Goal: Task Accomplishment & Management: Manage account settings

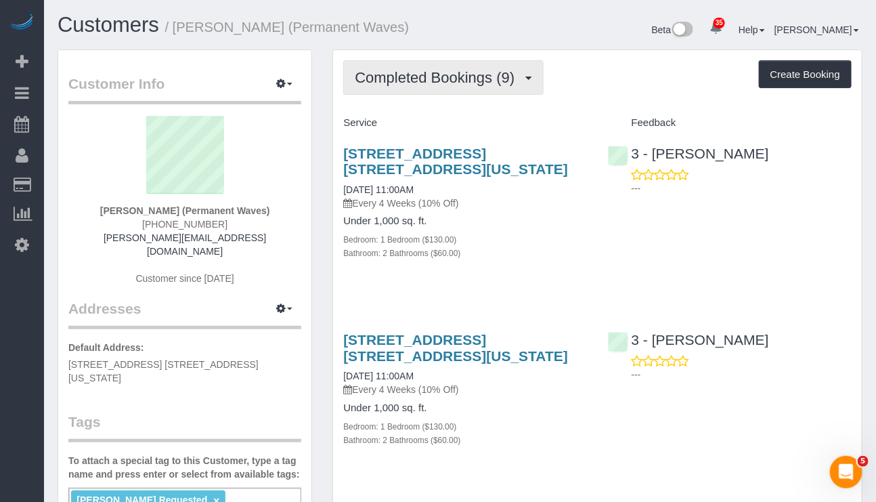
click at [482, 90] on button "Completed Bookings (9)" at bounding box center [443, 77] width 200 height 35
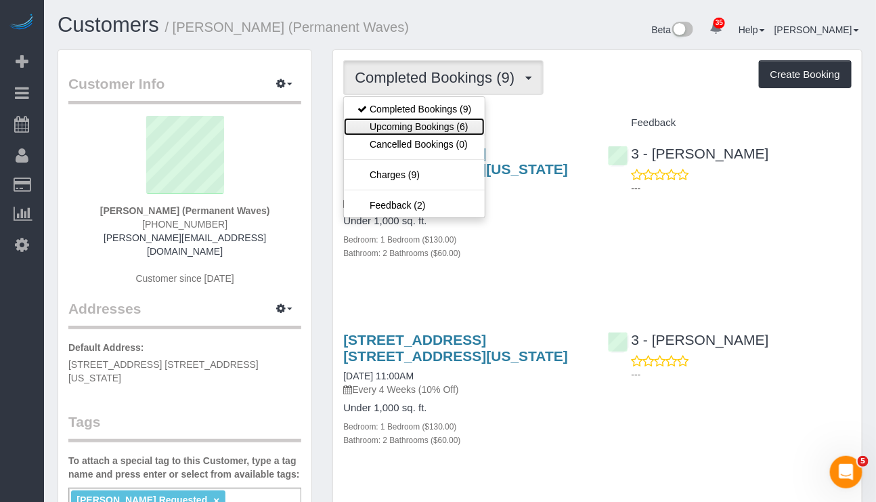
click at [458, 121] on link "Upcoming Bookings (6)" at bounding box center [414, 127] width 141 height 18
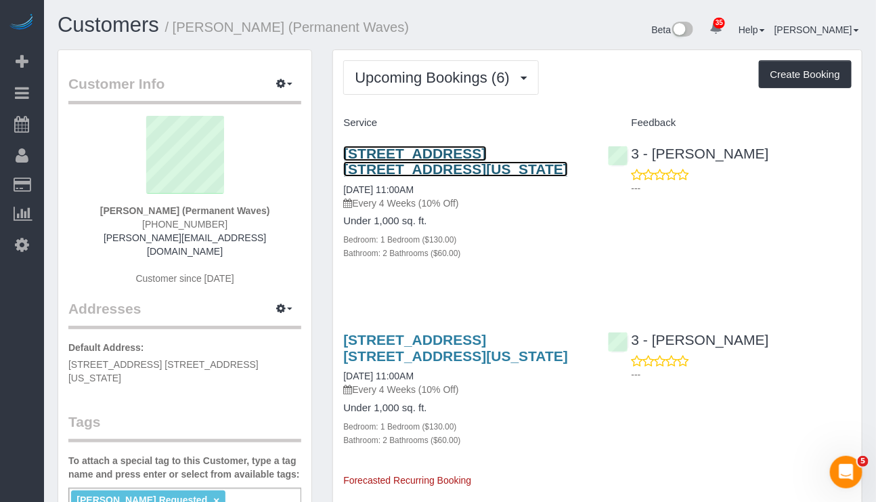
click at [519, 154] on link "37 Wall Street, Apt. 2a, New York, NY 10005" at bounding box center [455, 161] width 225 height 31
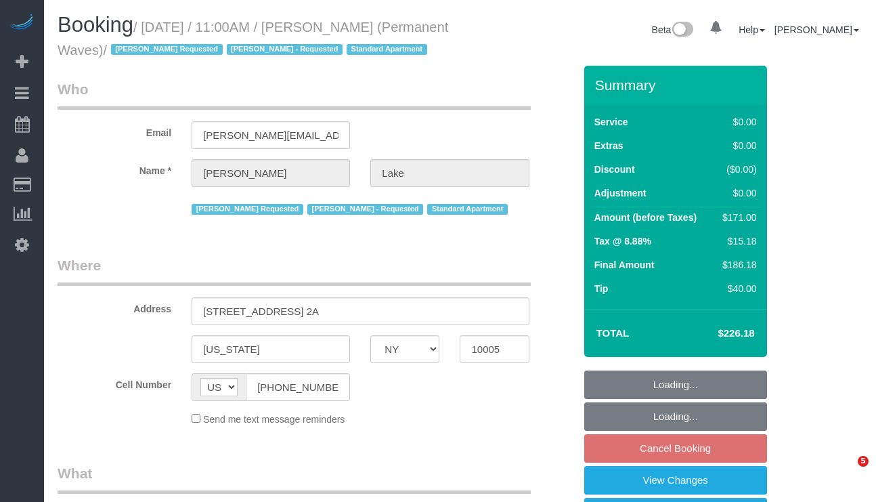
select select "NY"
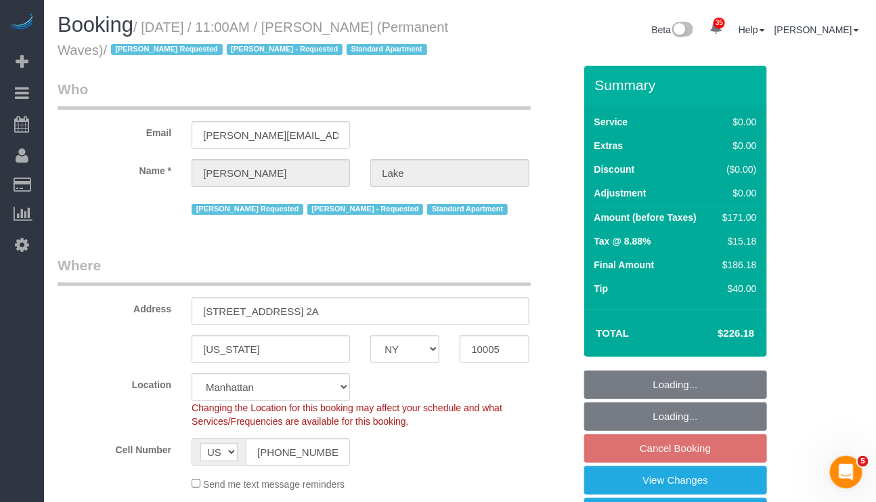
select select "object:831"
select select "string:stripe-pm_1QgqW94VGloSiKo7ra9aaNFw"
select select "1"
select select "2"
select select "spot4"
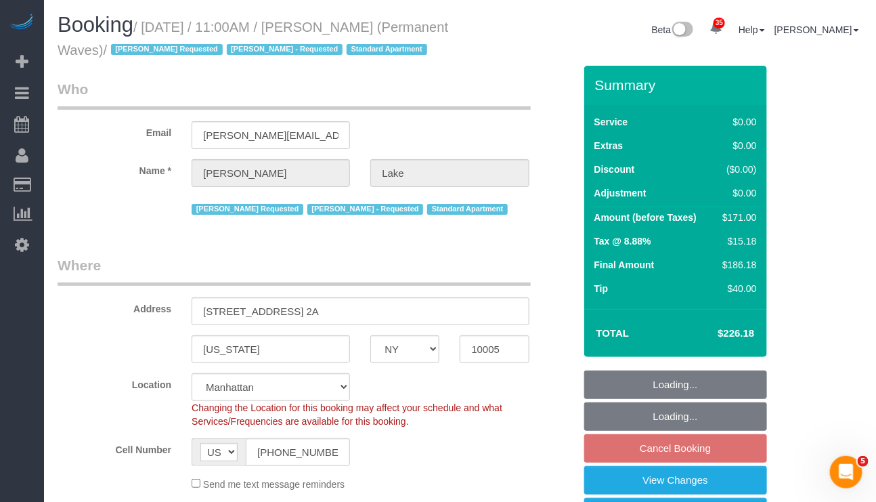
select select "number:58"
select select "number:75"
select select "number:15"
select select "number:7"
select select "1"
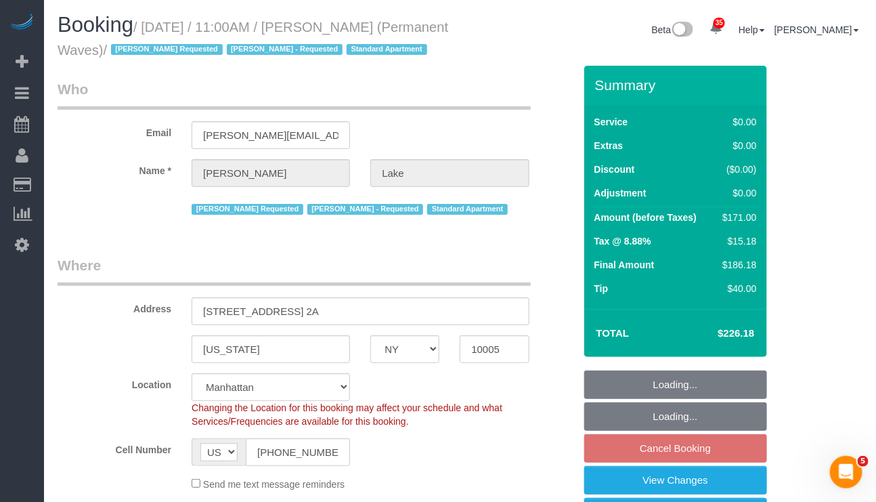
select select "2"
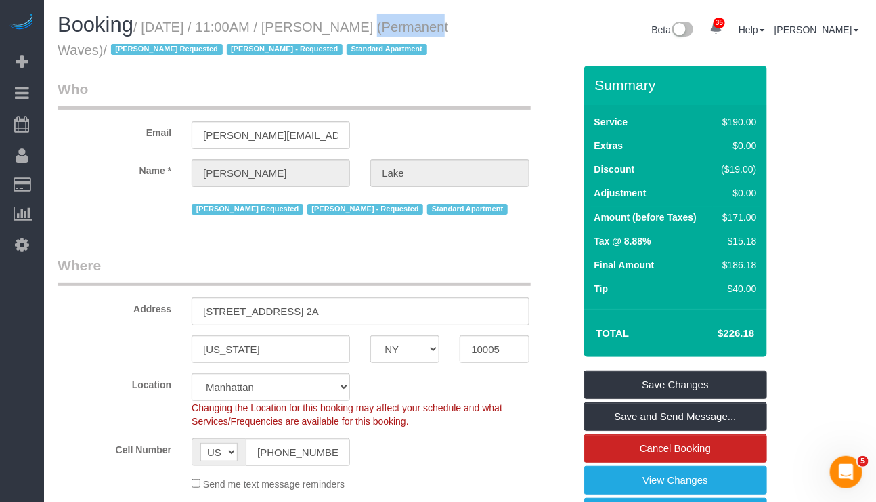
drag, startPoint x: 414, startPoint y: 25, endPoint x: 330, endPoint y: 29, distance: 84.7
click at [330, 29] on h1 "Booking / October 16, 2025 / 11:00AM / Tony Lake (Permanent Waves) / Isabella S…" at bounding box center [254, 37] width 393 height 46
copy small "Tony Lake"
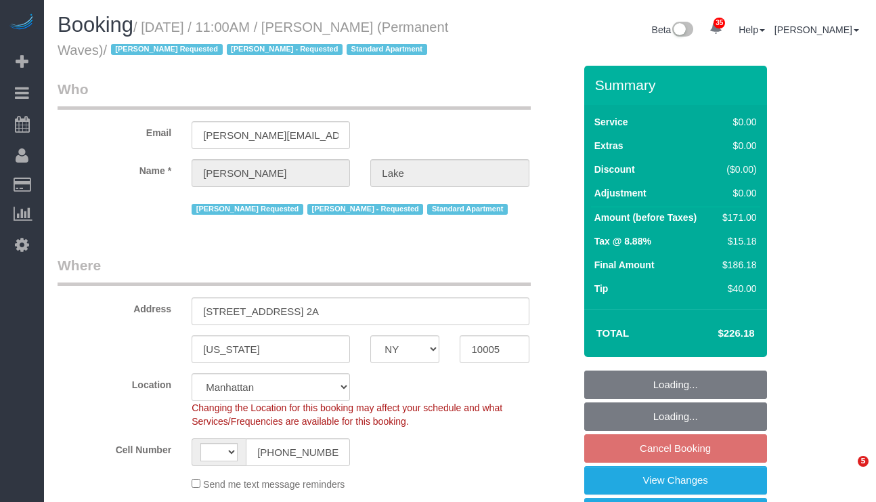
select select "NY"
select select "1"
select select "2"
select select "string:US"
select select "object:2889"
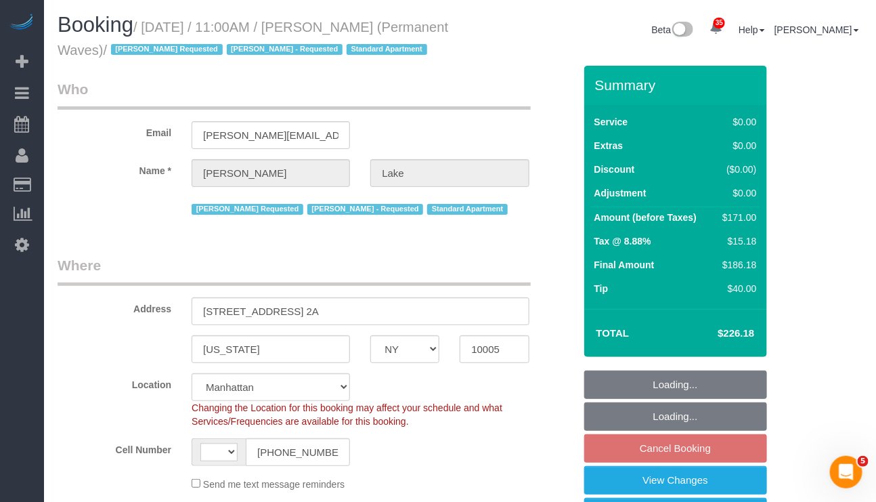
select select "number:58"
select select "number:75"
select select "number:15"
select select "number:7"
select select "string:stripe-pm_1QgqW94VGloSiKo7ra9aaNFw"
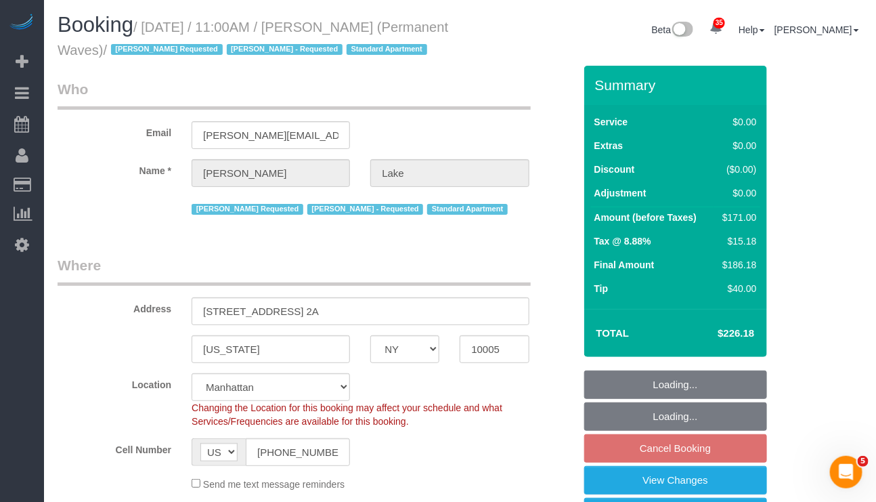
select select "spot4"
select select "object:3426"
select select "1"
select select "2"
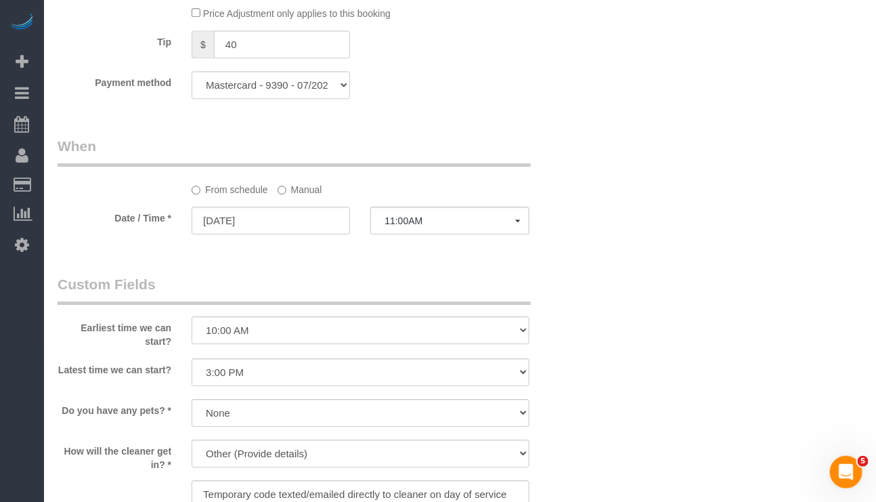
scroll to position [1422, 0]
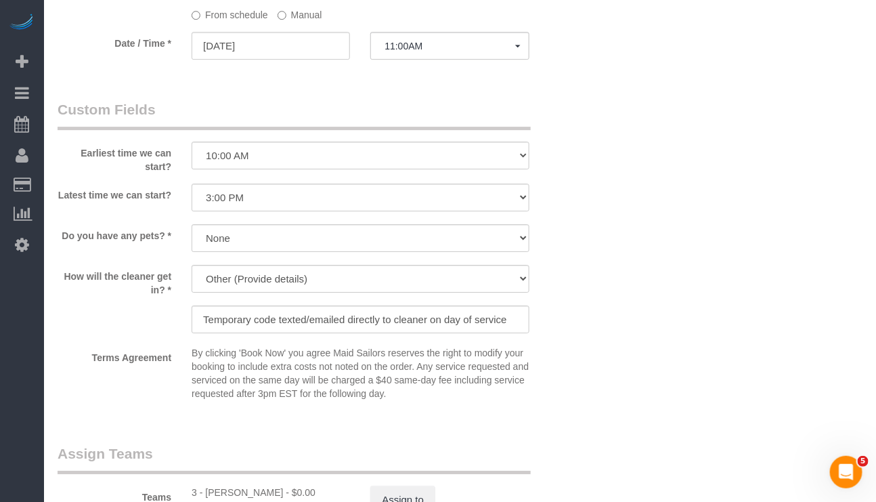
click at [289, 22] on label "Manual" at bounding box center [300, 12] width 45 height 18
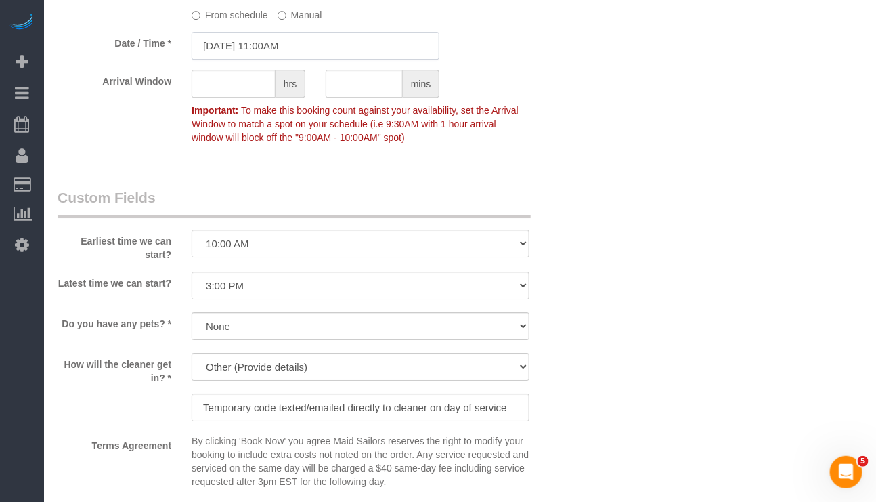
click at [292, 60] on input "10/16/2025 11:00AM" at bounding box center [316, 46] width 248 height 28
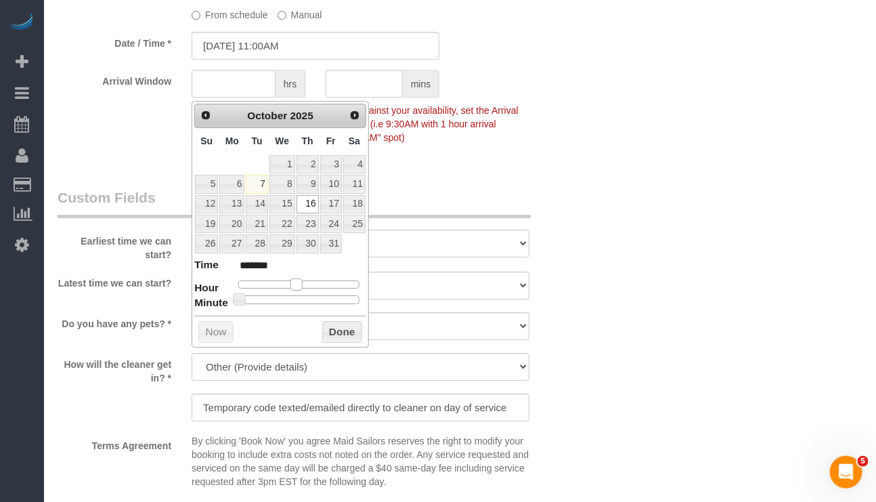
type input "10/16/2025 12:00PM"
type input "*******"
type input "10/16/2025 1:00PM"
type input "******"
type input "10/16/2025 2:00PM"
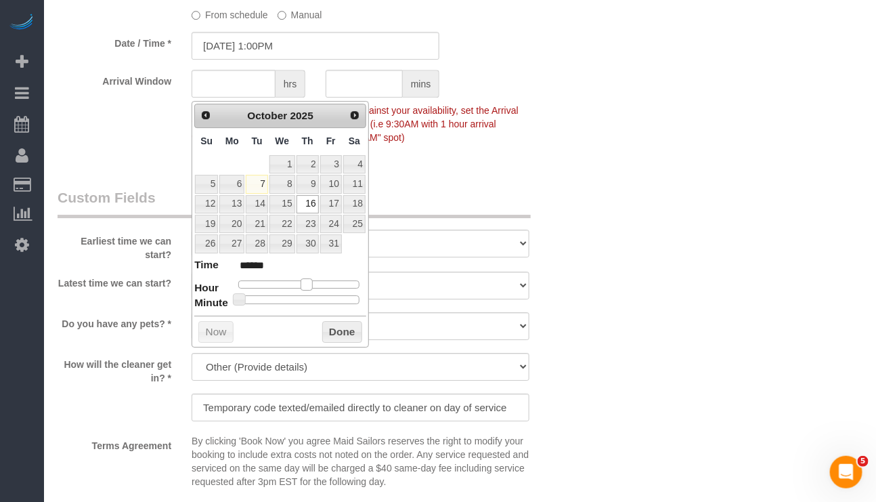
type input "******"
drag, startPoint x: 297, startPoint y: 289, endPoint x: 311, endPoint y: 288, distance: 14.9
click at [311, 288] on span at bounding box center [312, 284] width 12 height 12
type input "10/16/2025 2:05PM"
type input "******"
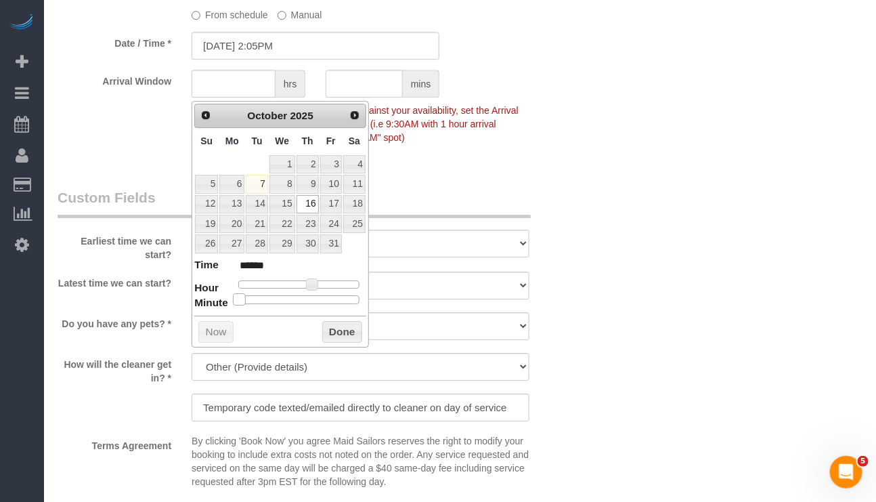
type input "10/16/2025 2:10PM"
type input "******"
type input "10/16/2025 2:15PM"
type input "******"
type input "10/16/2025 2:20PM"
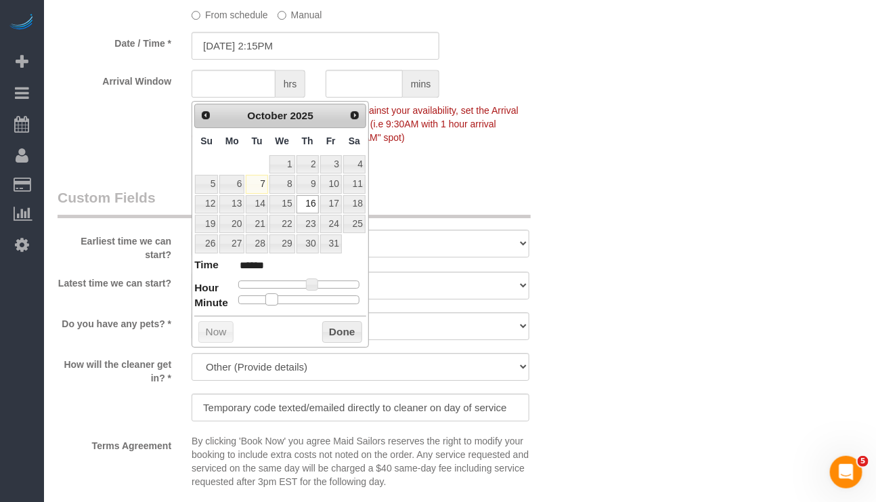
type input "******"
type input "10/16/2025 2:25PM"
type input "******"
type input "10/16/2025 2:30PM"
type input "******"
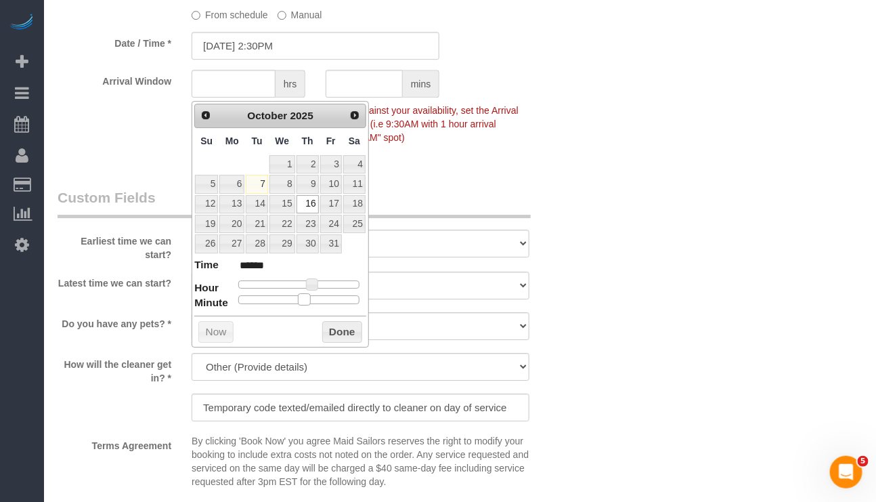
drag, startPoint x: 236, startPoint y: 305, endPoint x: 299, endPoint y: 301, distance: 62.5
click at [299, 301] on span at bounding box center [304, 299] width 12 height 12
click at [333, 337] on button "Done" at bounding box center [342, 332] width 40 height 22
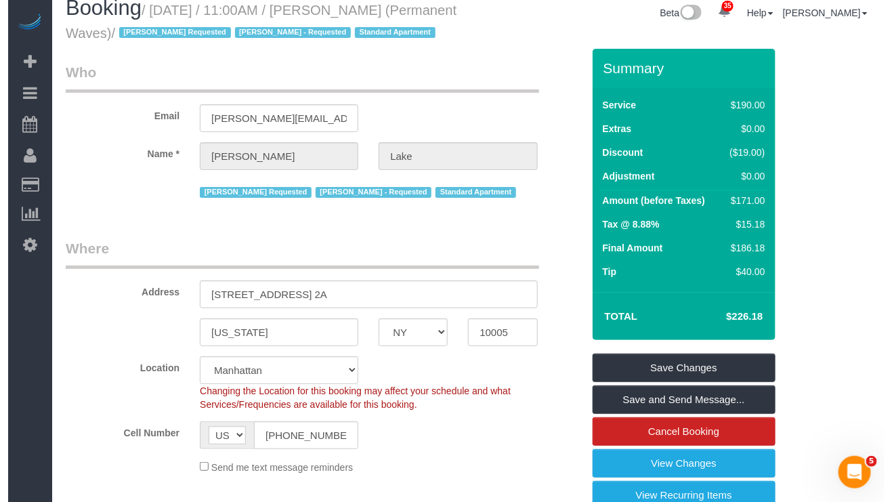
scroll to position [0, 0]
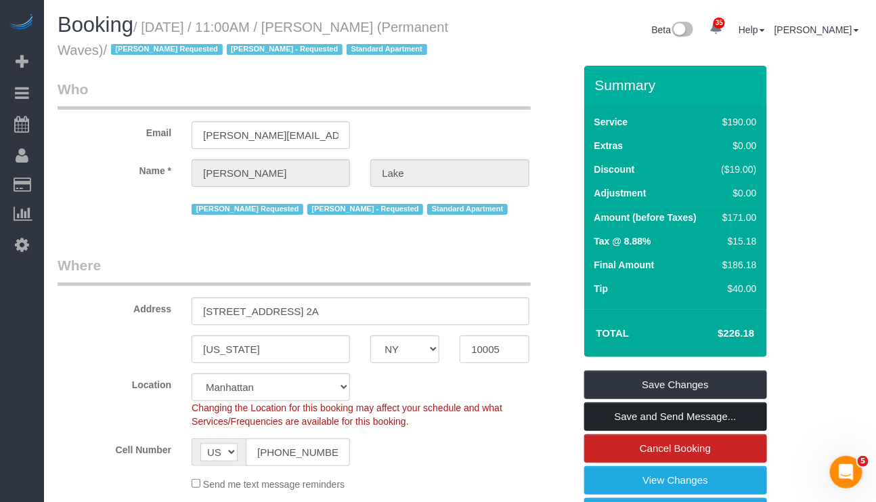
click at [668, 431] on link "Save and Send Message..." at bounding box center [675, 416] width 183 height 28
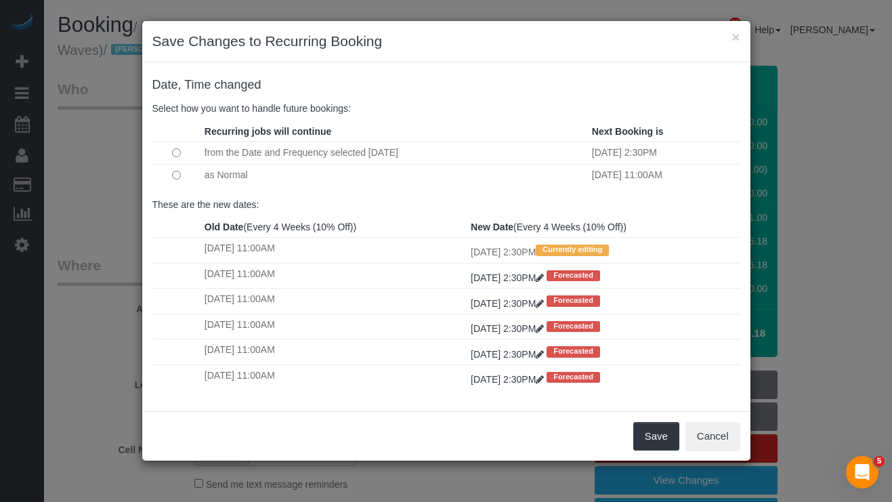
click at [414, 422] on div "Save Cancel" at bounding box center [446, 435] width 608 height 49
click at [653, 450] on button "Save" at bounding box center [656, 436] width 46 height 28
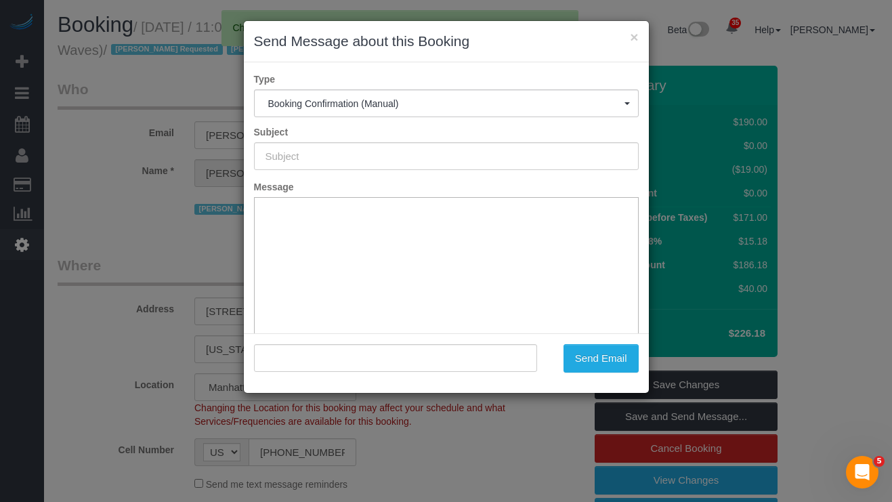
type input "Cleaning Confirmed for 10/16/2025 at 2:30pm"
type input ""Tony Lake" <tony@permanentwaves.net>"
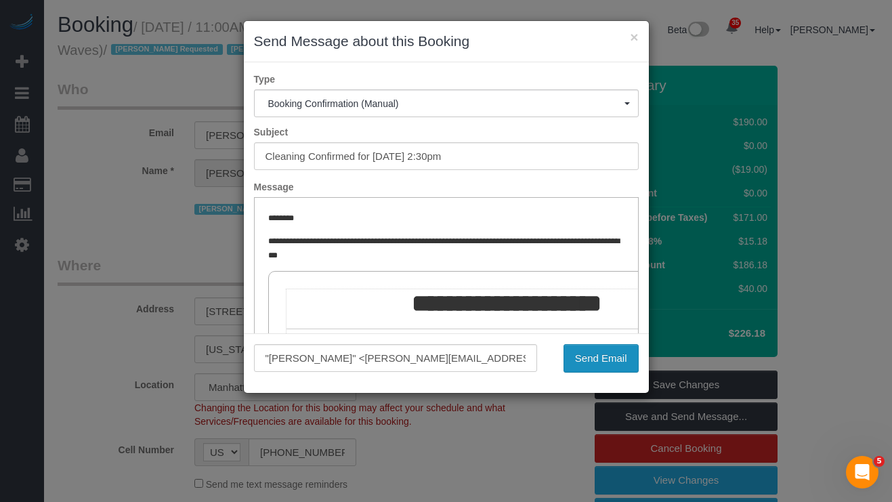
click at [608, 366] on button "Send Email" at bounding box center [600, 358] width 75 height 28
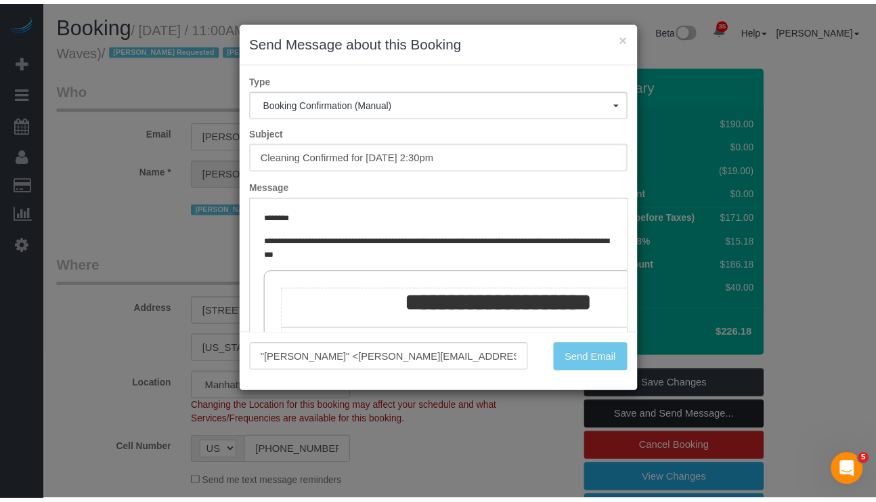
scroll to position [3, 0]
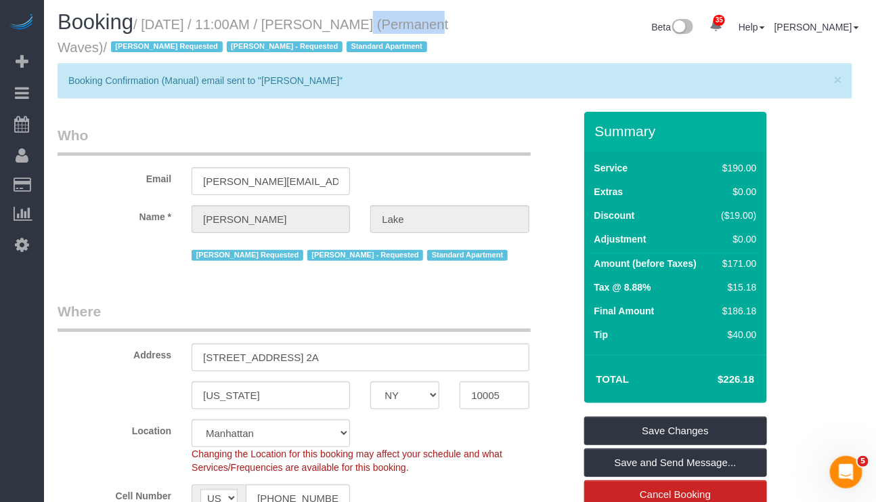
drag, startPoint x: 405, startPoint y: 17, endPoint x: 326, endPoint y: 20, distance: 79.3
click at [326, 20] on h1 "Booking / October 16, 2025 / 11:00AM / Tony Lake (Permanent Waves) / Isabella S…" at bounding box center [254, 34] width 393 height 46
copy small "Tony Lake"
click at [496, 89] on div "× Booking Confirmation (Manual) email sent to "Tony Lake"" at bounding box center [455, 80] width 795 height 35
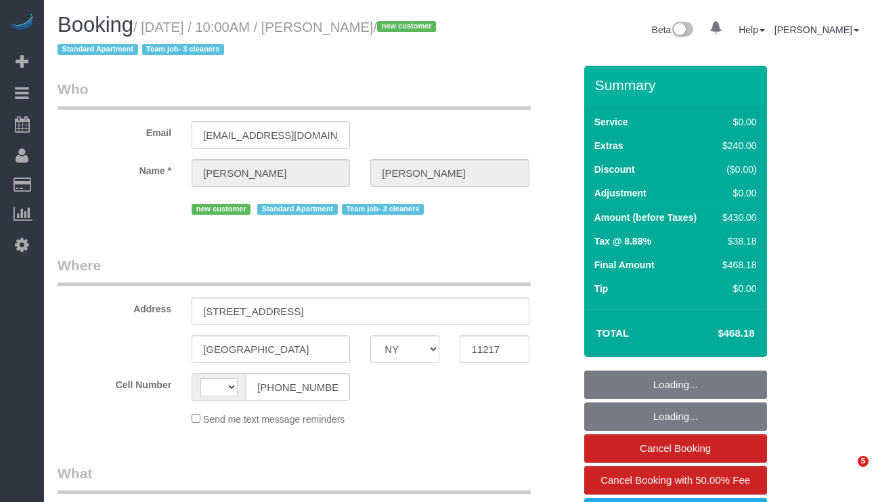
select select "NY"
select select "string:US"
select select "object:940"
select select "2"
select select "number:89"
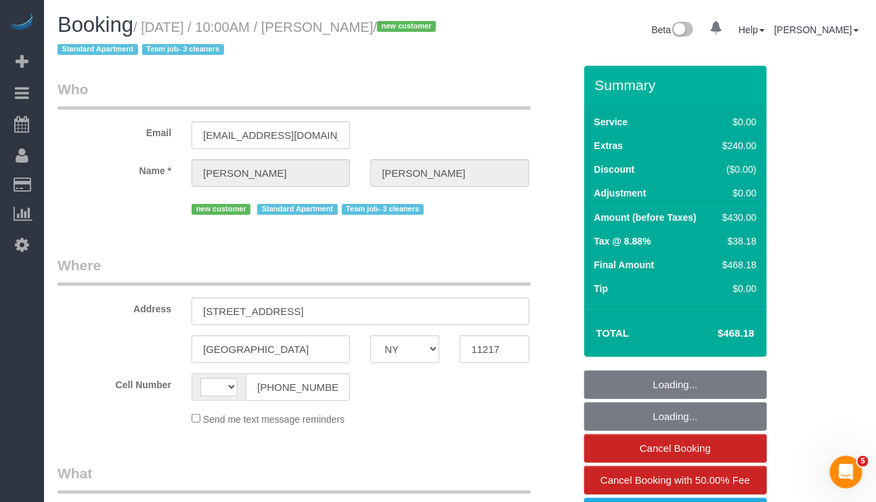
select select "number:72"
select select "number:15"
select select "number:5"
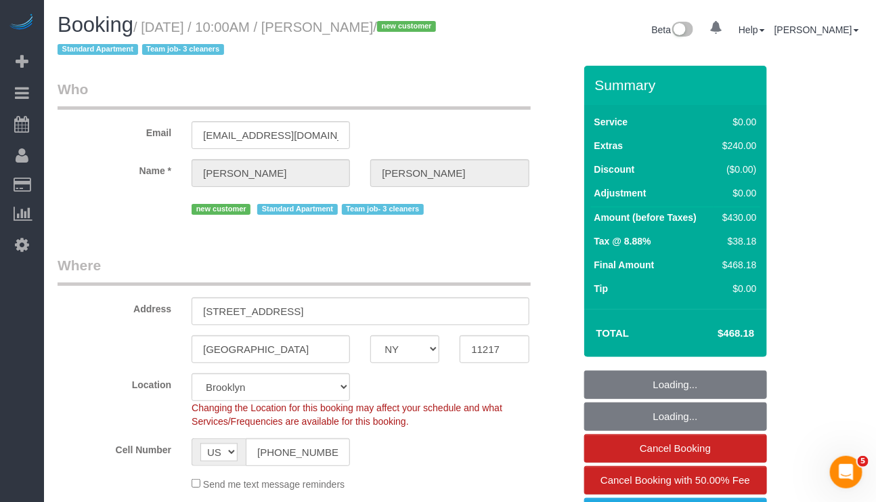
select select "spot1"
select select "object:1446"
select select "string:stripe-pm_1SDCDn4VGloSiKo7EVkaCmD1"
select select "2"
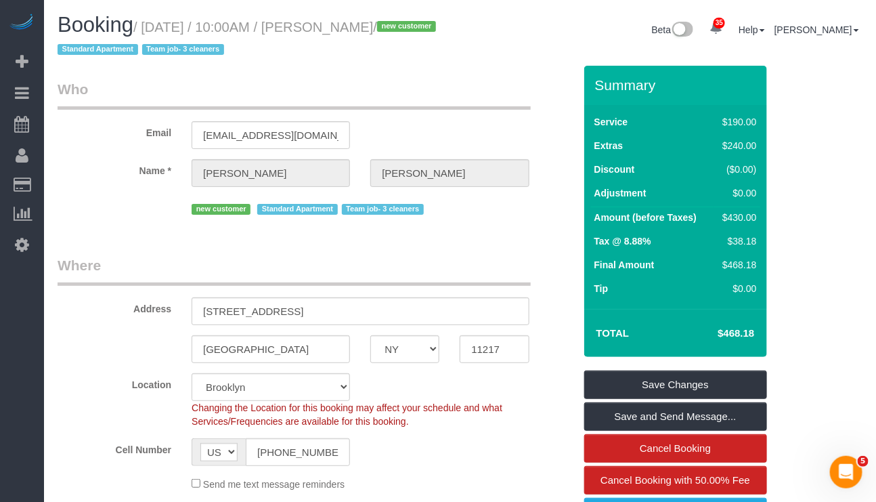
drag, startPoint x: 147, startPoint y: 26, endPoint x: 398, endPoint y: 26, distance: 251.2
click at [398, 26] on small "/ October 07, 2025 / 10:00AM / Dori Begley / new customer Standard Apartment Te…" at bounding box center [249, 39] width 383 height 38
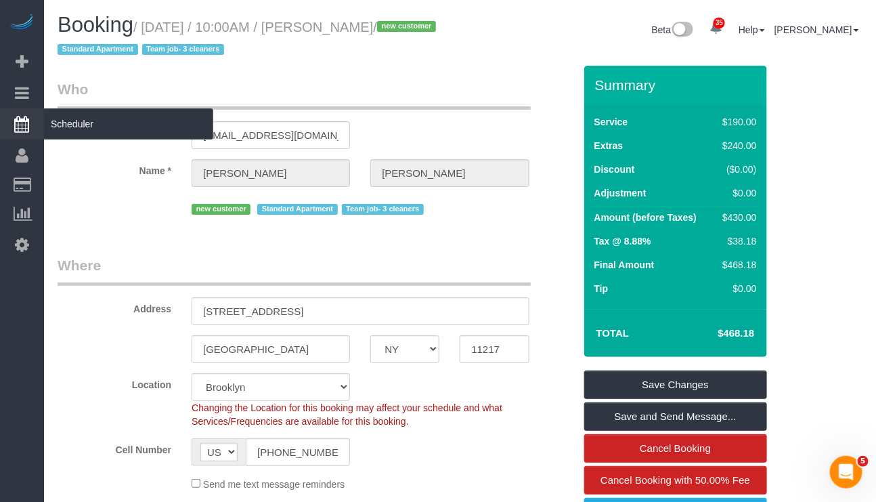
copy small "October 07, 2025 / 10:00AM / Dori Begley"
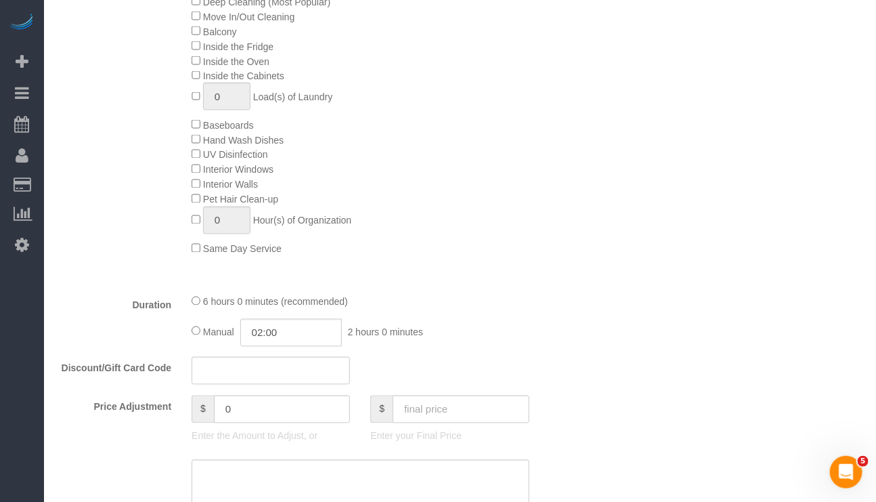
scroll to position [711, 0]
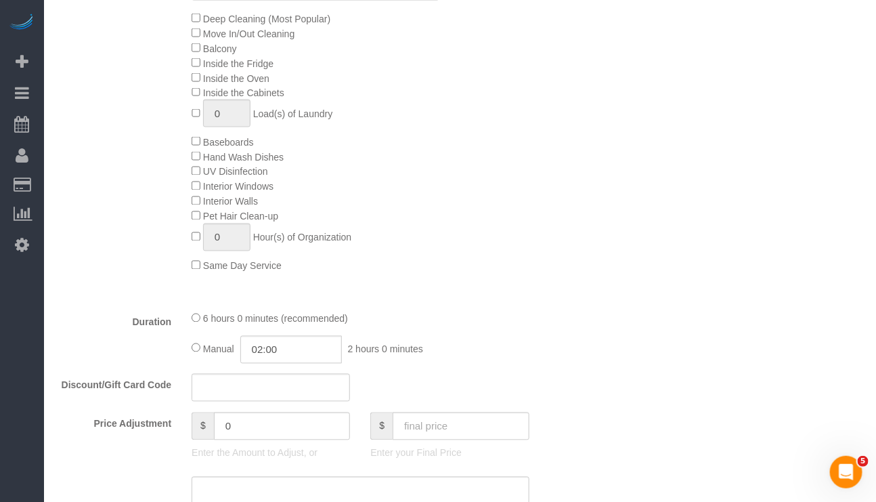
drag, startPoint x: 487, startPoint y: 417, endPoint x: 479, endPoint y: 393, distance: 25.7
click at [487, 402] on div at bounding box center [359, 402] width 357 height 1
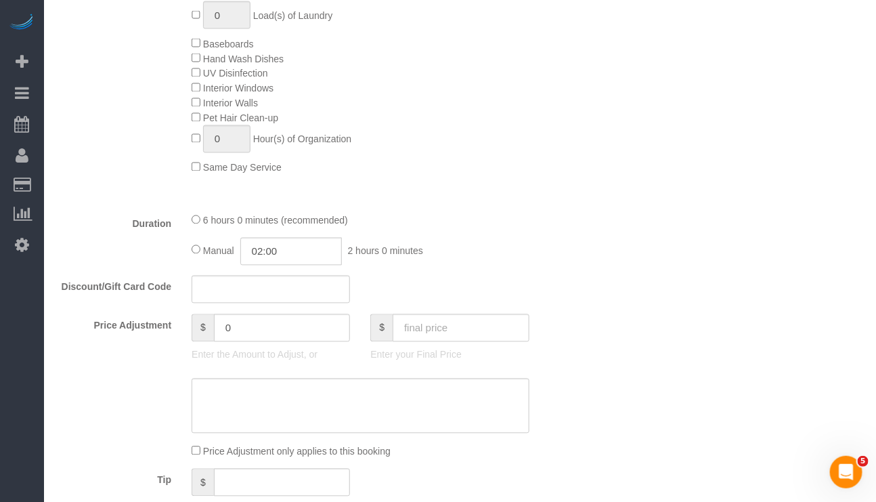
scroll to position [812, 0]
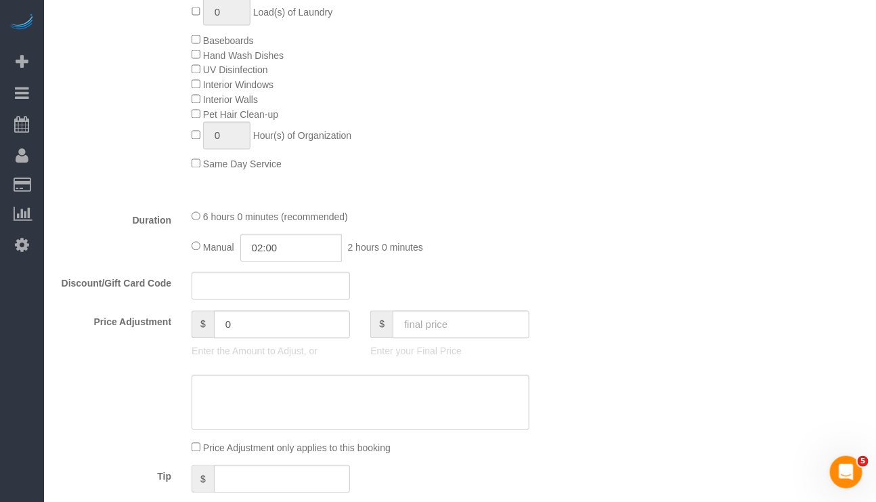
click at [632, 389] on div "Who Email doribegley@gmail.com Name * Dori Begley new customer Standard Apartme…" at bounding box center [460, 433] width 805 height 2361
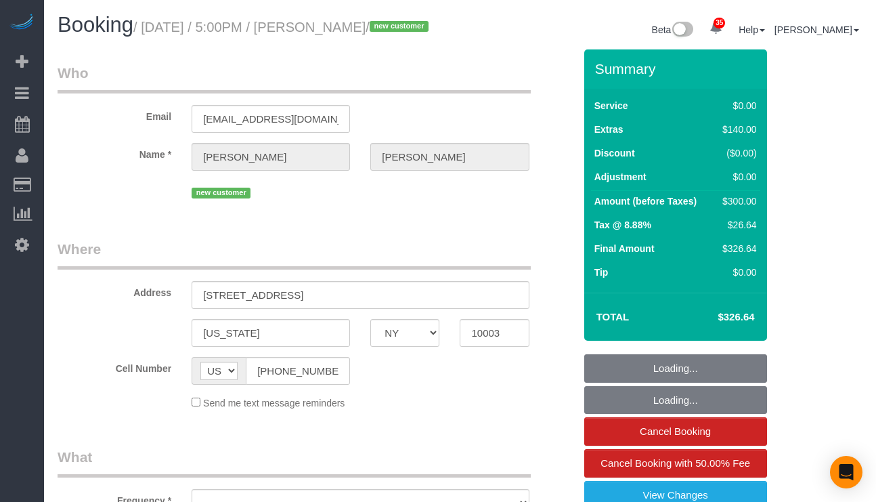
select select "NY"
select select "string:stripe-pm_1SFXjp4VGloSiKo77DqSVT6n"
select select "number:58"
select select "number:79"
select select "number:15"
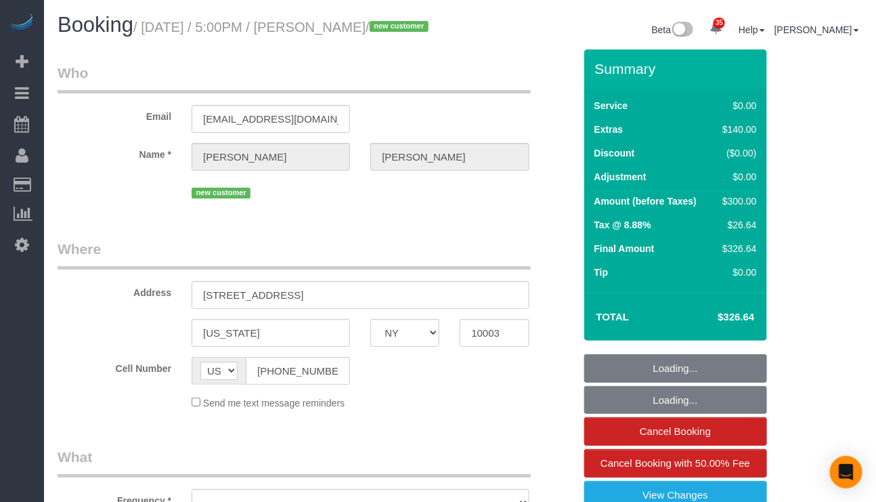
select select "number:5"
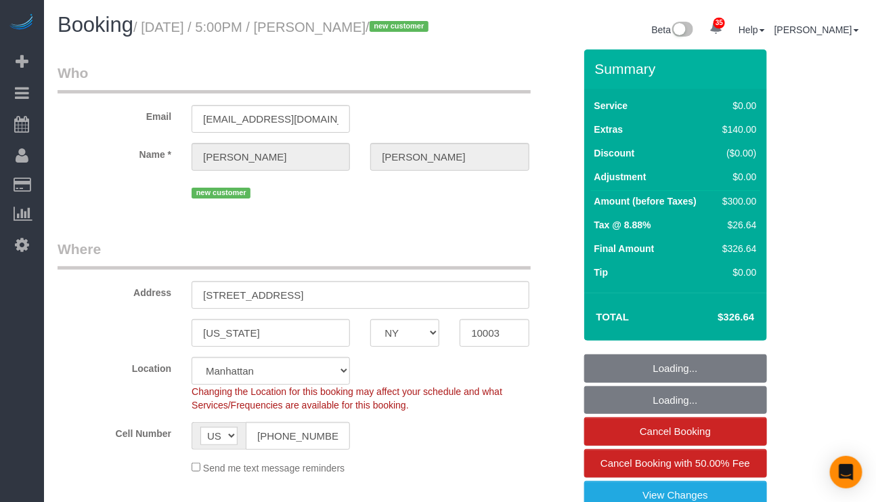
select select "object:960"
select select "1"
select select "spot1"
select select "object:1072"
select select "1"
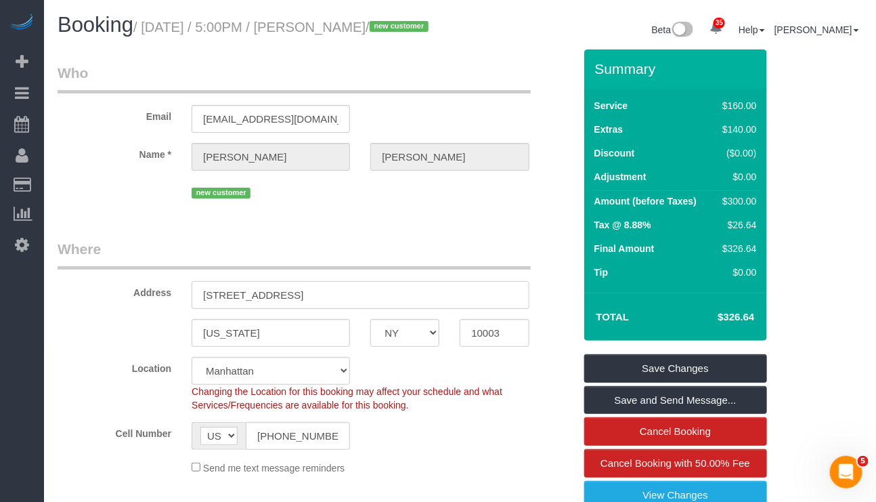
click at [224, 309] on input "[STREET_ADDRESS]" at bounding box center [360, 295] width 337 height 28
click at [227, 303] on input "[STREET_ADDRESS]" at bounding box center [360, 295] width 337 height 28
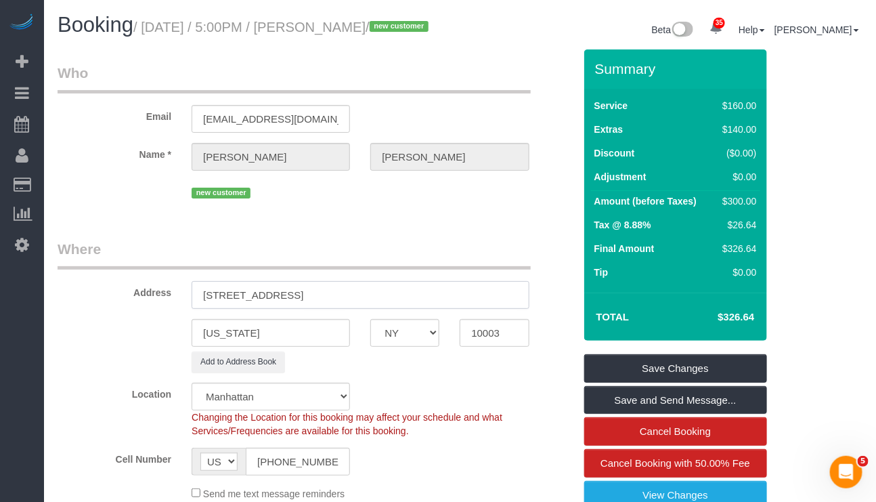
click at [277, 309] on input "[STREET_ADDRESS]" at bounding box center [360, 295] width 337 height 28
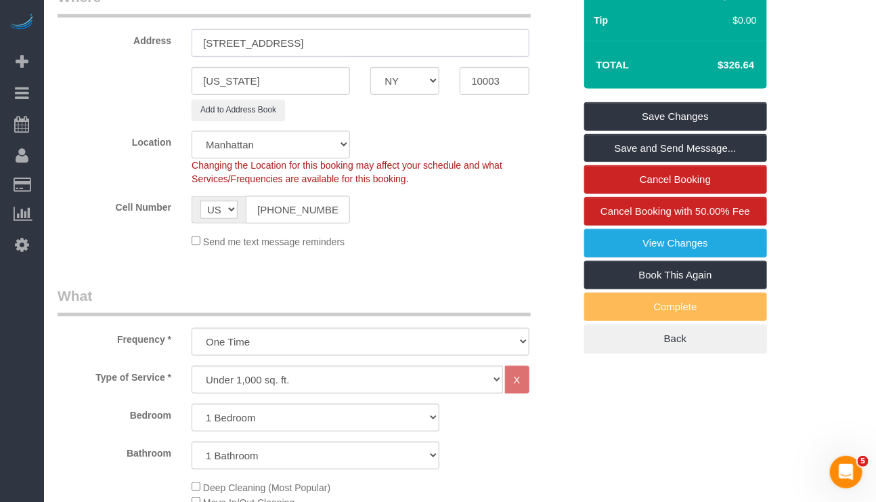
scroll to position [203, 0]
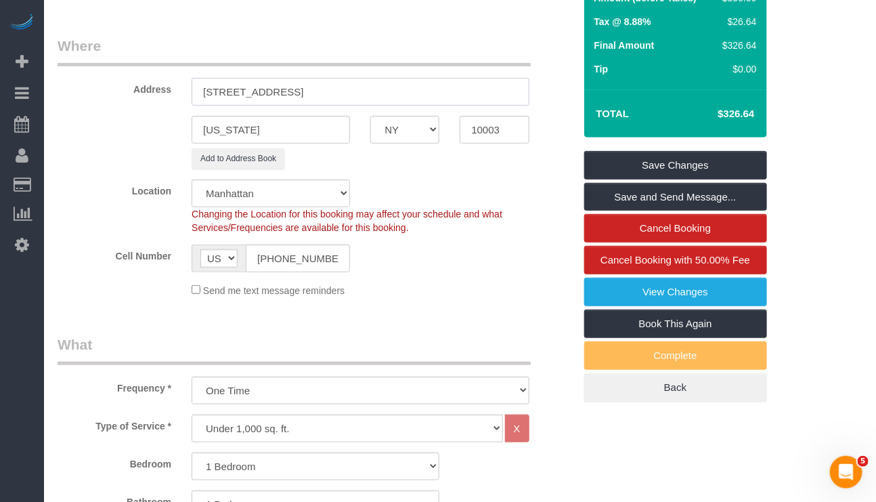
click at [313, 106] on input "[STREET_ADDRESS]" at bounding box center [360, 92] width 337 height 28
click at [316, 106] on input "[STREET_ADDRESS]" at bounding box center [360, 92] width 337 height 28
click at [317, 106] on input "[STREET_ADDRESS]" at bounding box center [360, 92] width 337 height 28
click at [317, 106] on input "145 East 15th Street, Apt 15T" at bounding box center [360, 92] width 337 height 28
drag, startPoint x: 382, startPoint y: 110, endPoint x: 171, endPoint y: 104, distance: 211.3
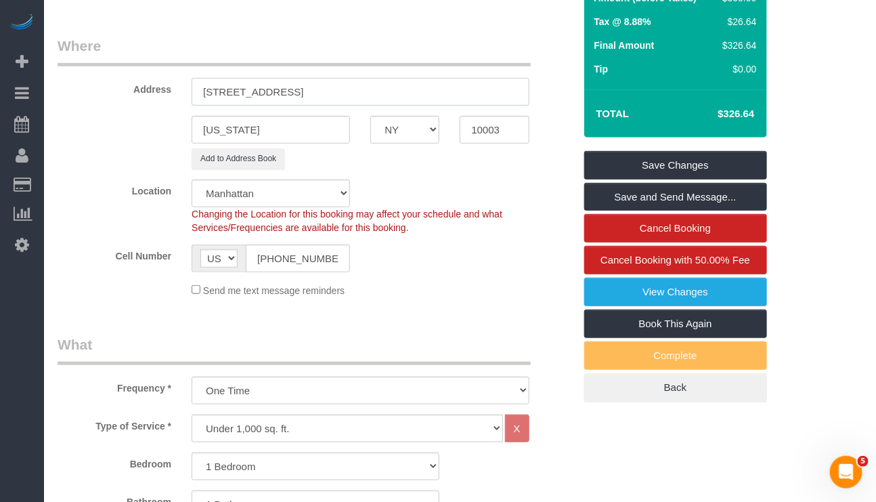
click at [173, 104] on div "Address 145 East 15th Street, Apt 15T" at bounding box center [315, 71] width 537 height 70
type input "145 East 15th Street, Apt 15T"
click at [476, 144] on input "10003" at bounding box center [494, 130] width 69 height 28
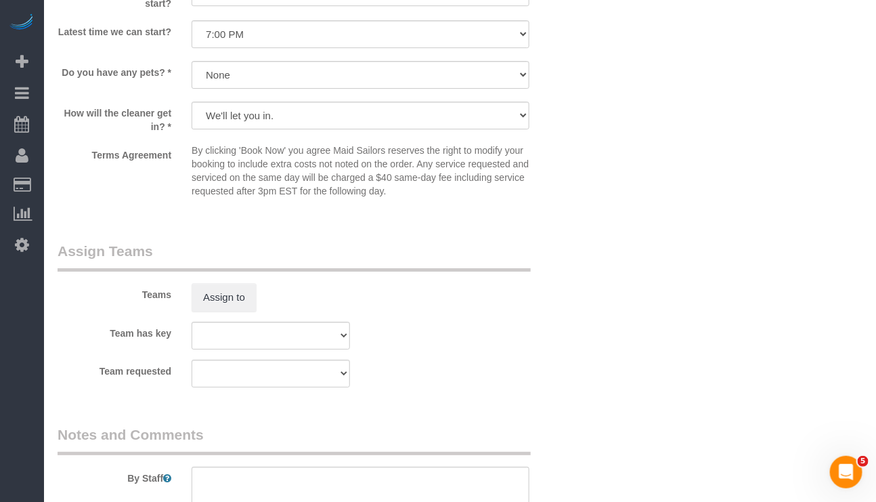
scroll to position [1828, 0]
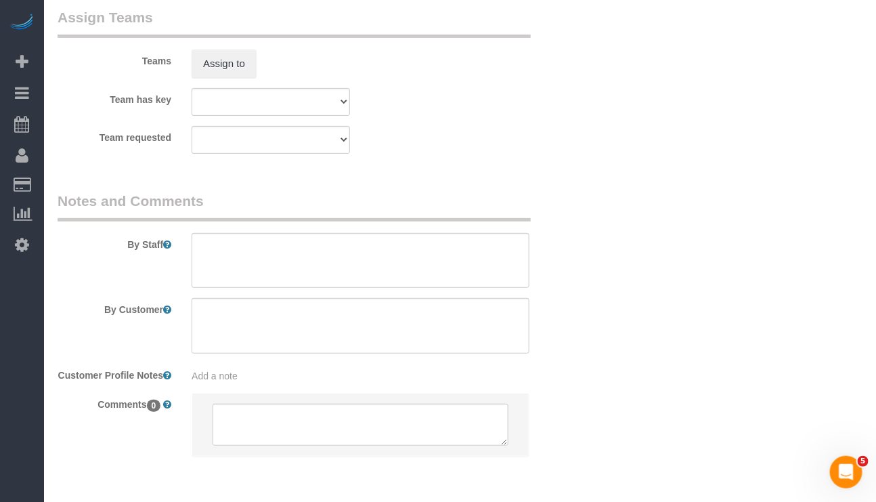
click at [215, 381] on span "Add a note" at bounding box center [215, 375] width 46 height 11
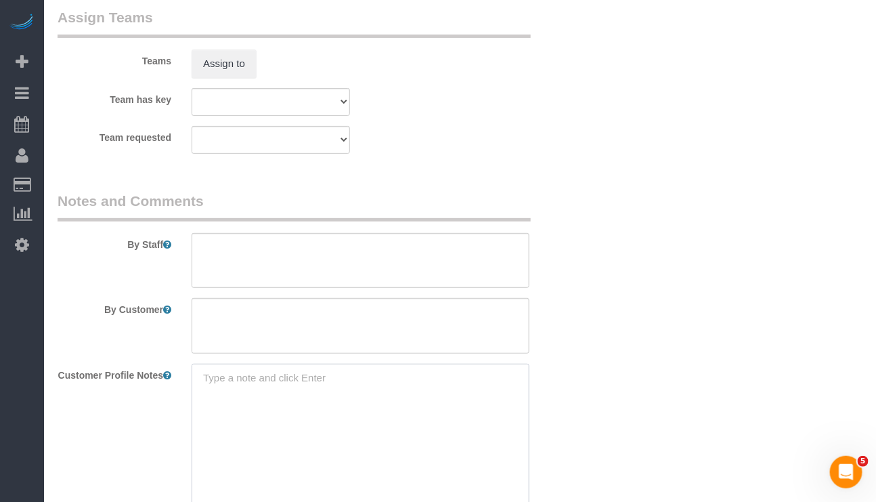
paste textarea "1bed/1bath 750 SF https://www.realtor.com/rentals/details/145-E-15th-St-Apt-15T…"
type textarea "1bed/1bath 750 SF https://www.realtor.com/rentals/details/145-E-15th-St-Apt-15T…"
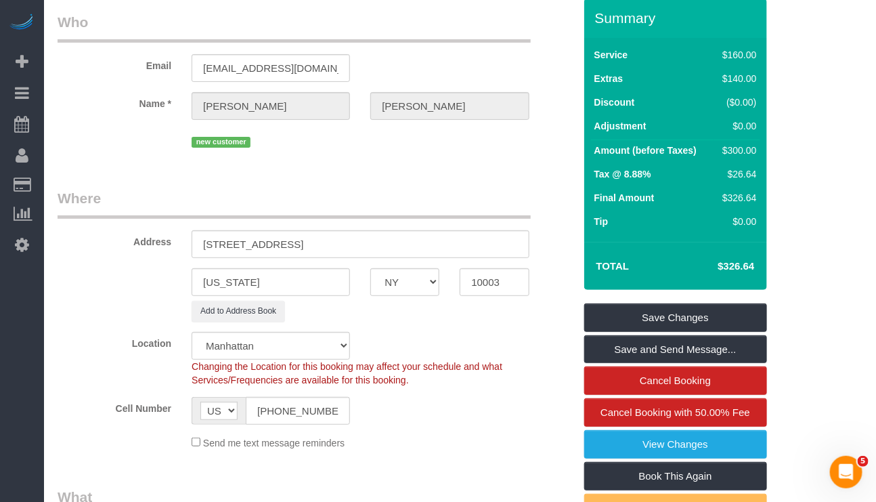
scroll to position [0, 0]
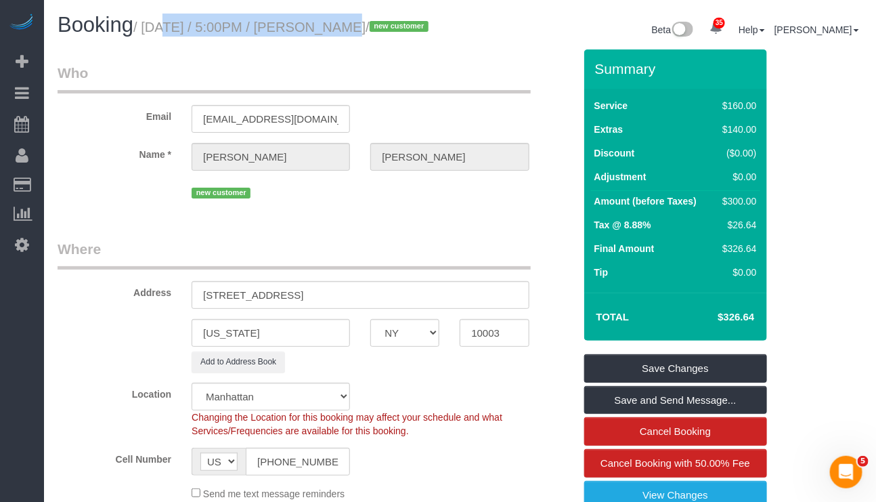
drag, startPoint x: 150, startPoint y: 25, endPoint x: 313, endPoint y: 22, distance: 163.2
click at [313, 22] on small "/ October 07, 2025 / 5:00PM / Ted Michaels / new customer" at bounding box center [282, 27] width 299 height 15
copy small "October 07, 2025 / 5:00PM"
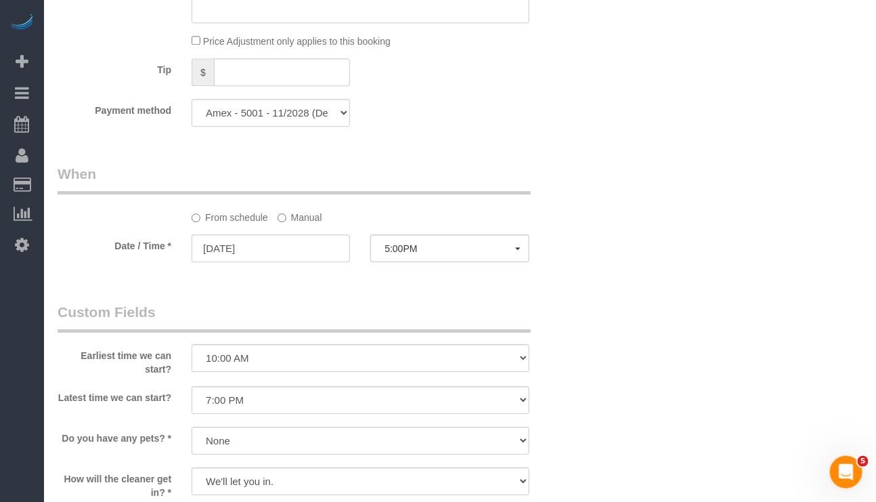
scroll to position [1219, 0]
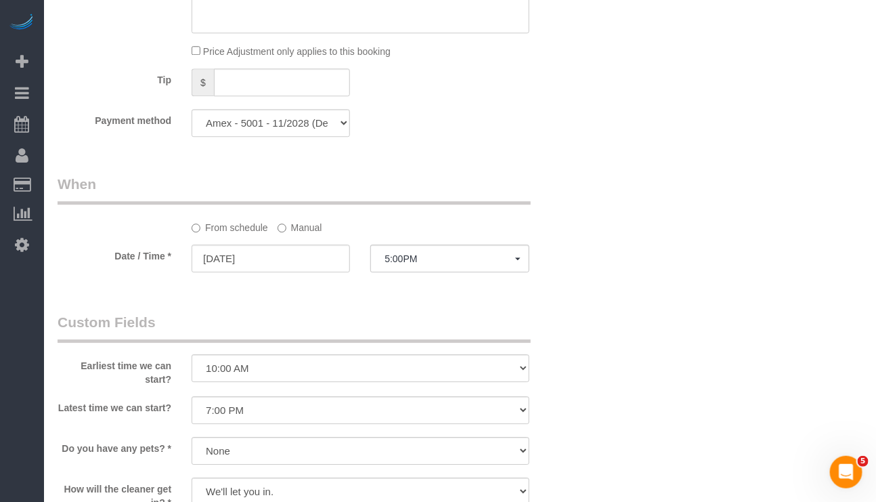
click at [583, 427] on div "Latest time we can start? I am not flexible, keep my selected time 8:00 AM 9:00…" at bounding box center [315, 411] width 537 height 30
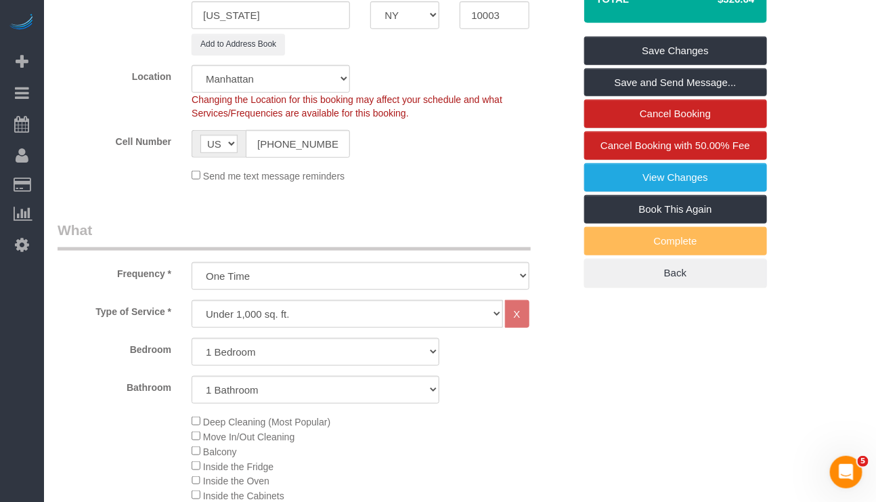
scroll to position [203, 0]
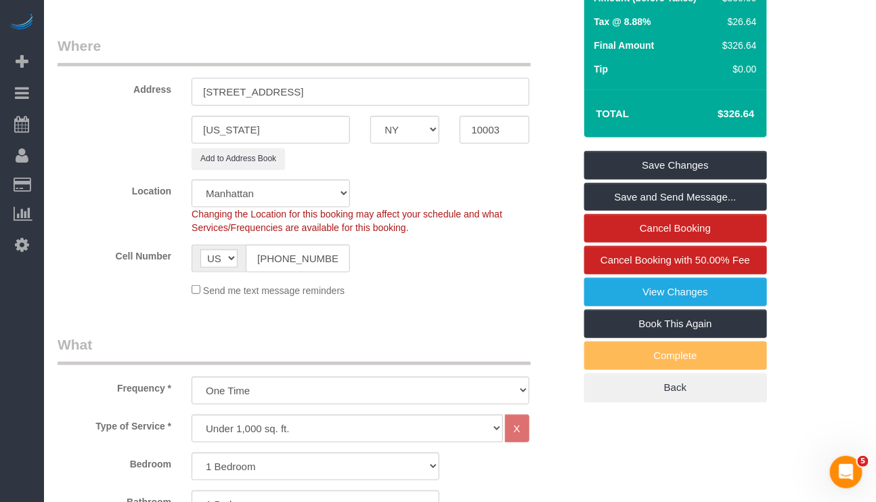
drag, startPoint x: 200, startPoint y: 112, endPoint x: 297, endPoint y: 108, distance: 97.6
click at [297, 106] on input "145 East 15th Street, Apt 15T" at bounding box center [360, 92] width 337 height 28
click at [478, 141] on input "10003" at bounding box center [494, 130] width 69 height 28
click at [561, 435] on div "Type of Service * Under 1,000 sq. ft. 1,001 - 1,500 sq. ft. 1,500+ sq. ft. Cust…" at bounding box center [315, 428] width 537 height 28
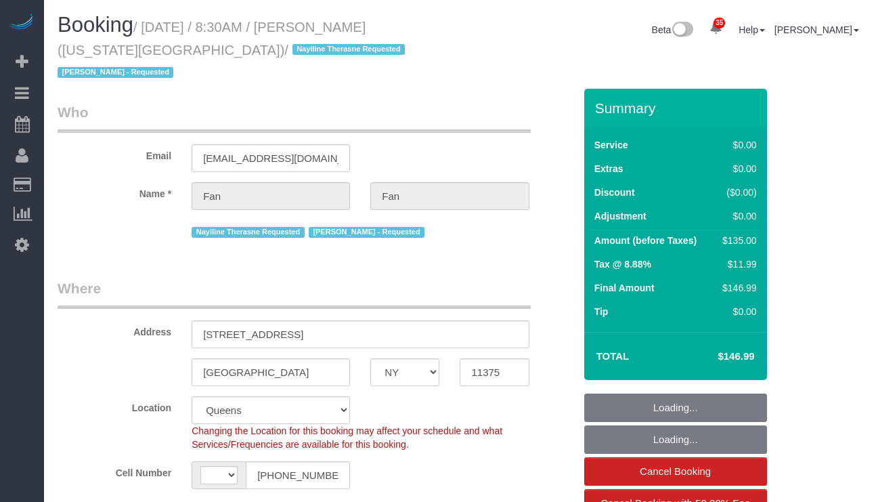
select select "NY"
select select "number:89"
select select "number:90"
select select "number:15"
select select "number:7"
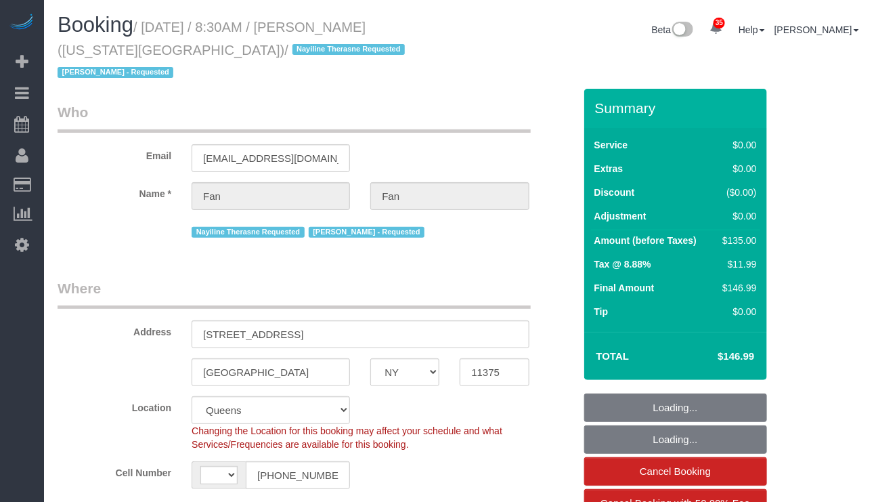
select select "object:834"
select select "string:US"
select select "string:stripe-pm_1RPrwA4VGloSiKo7zQzxFbjx"
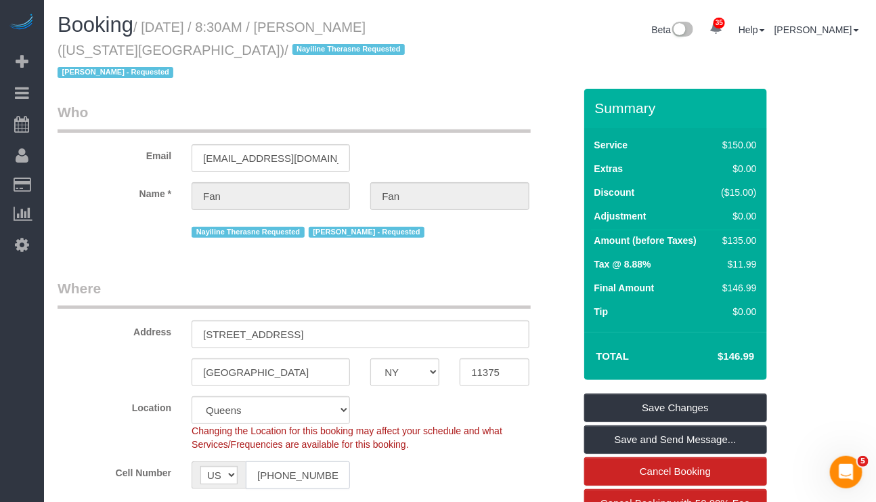
click at [305, 461] on input "(404) 610-1247" at bounding box center [298, 475] width 104 height 28
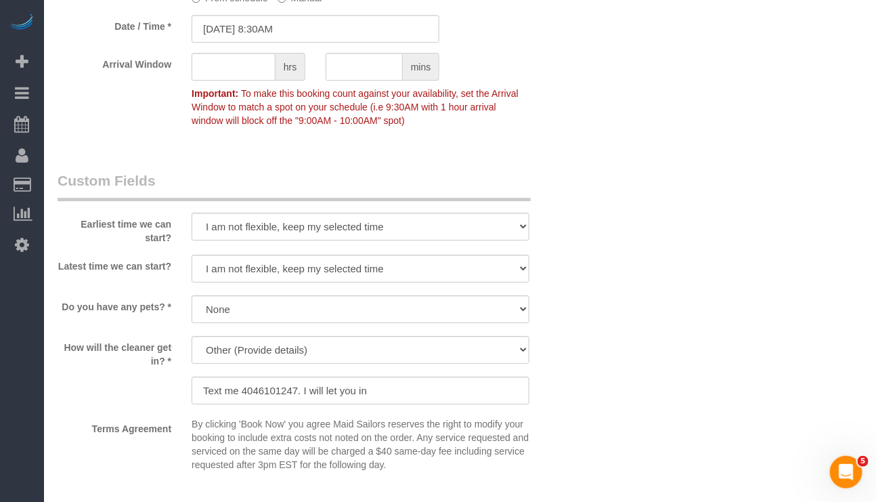
scroll to position [1523, 0]
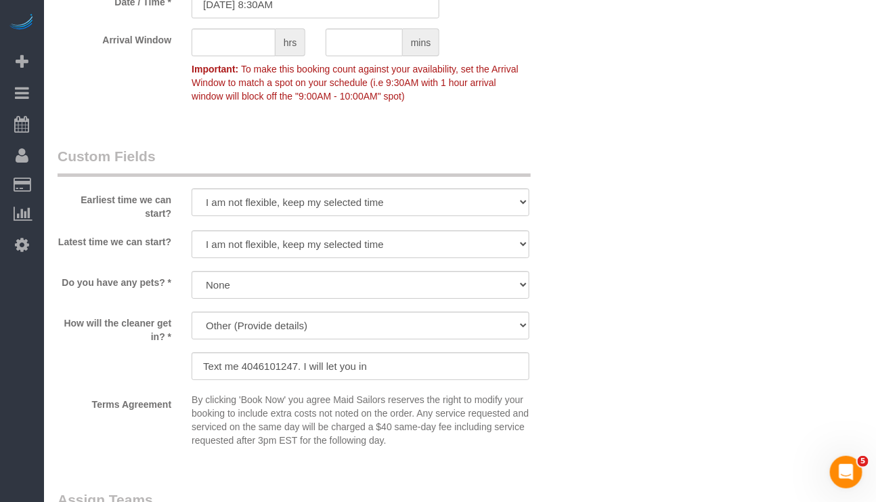
click at [372, 490] on legend "Assign Teams" at bounding box center [294, 505] width 473 height 30
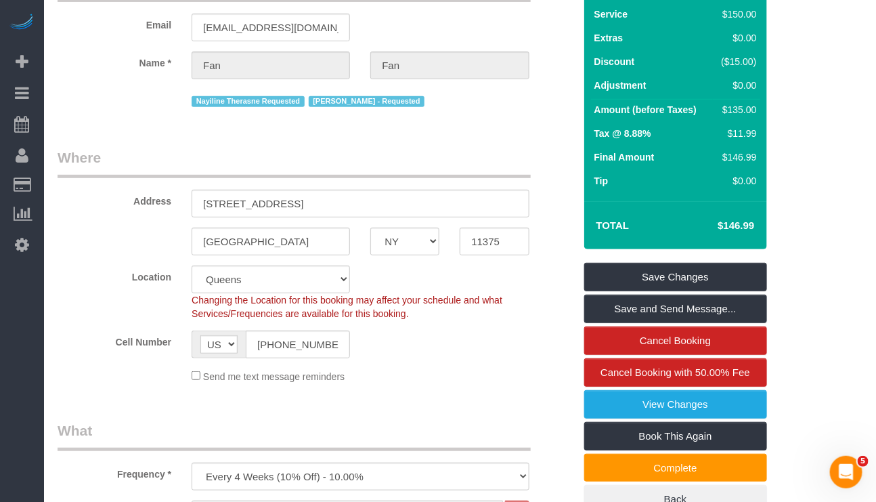
scroll to position [0, 0]
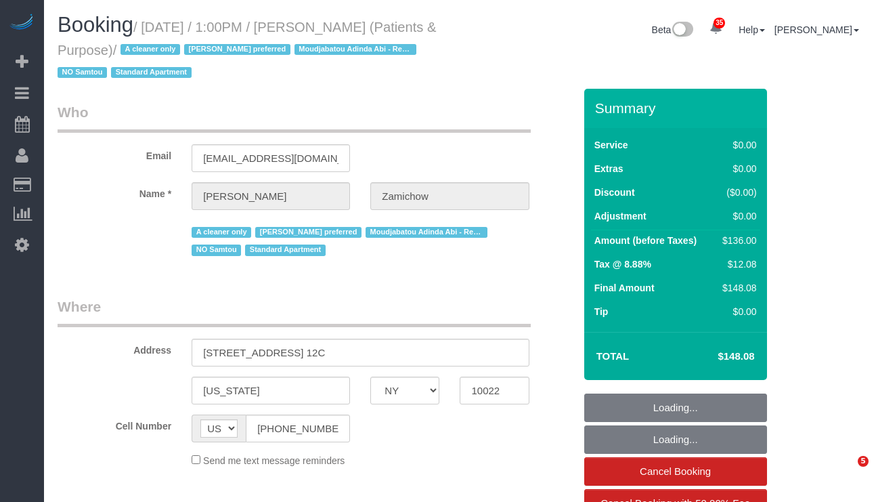
select select "NY"
select select "number:89"
select select "number:90"
select select "number:15"
select select "number:7"
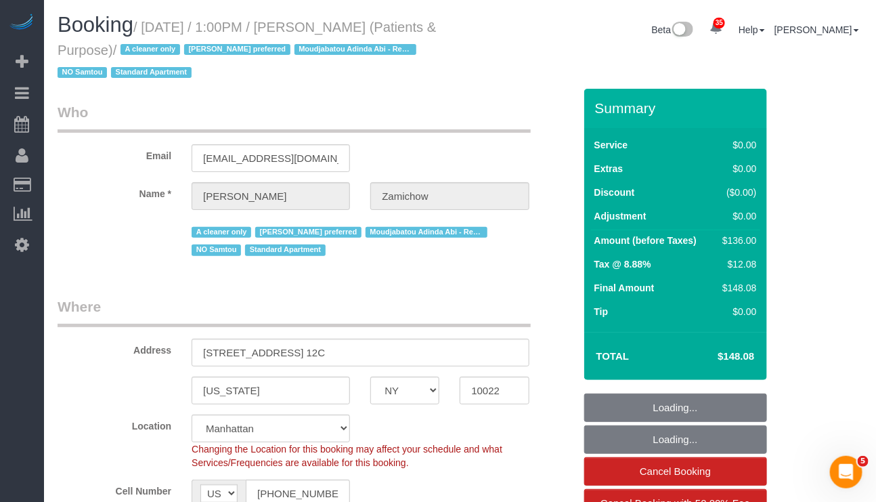
select select "1"
select select "spot1"
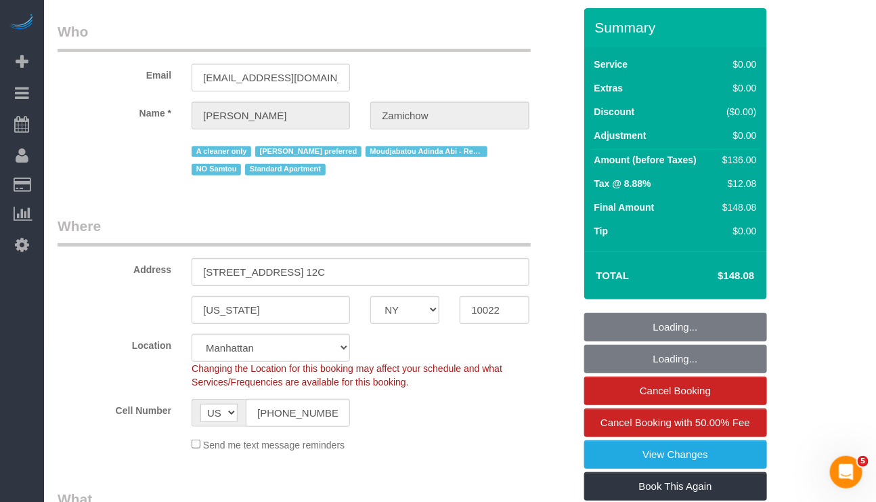
select select "object:1480"
select select "string:stripe-pm_1QChMk4VGloSiKo73YhVfFtE"
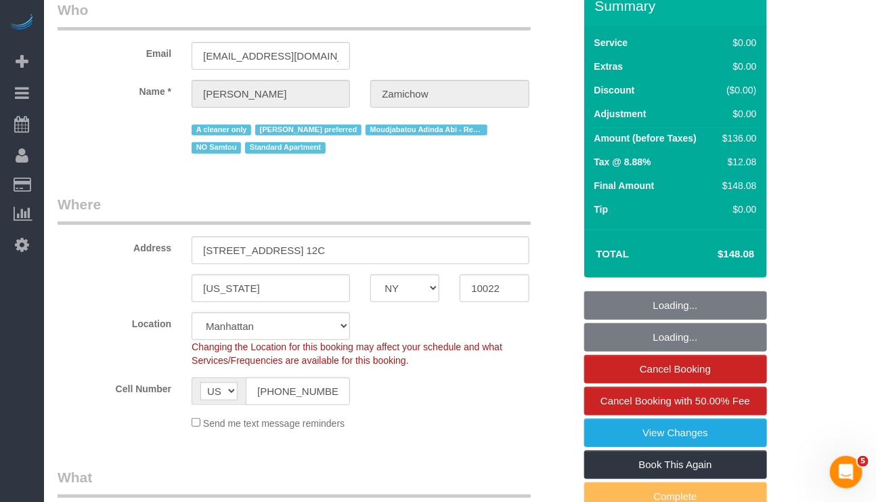
select select "1"
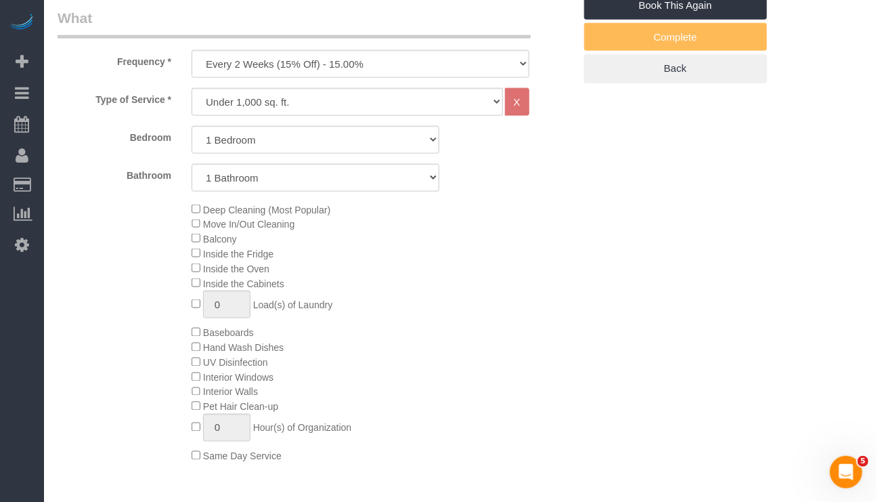
scroll to position [508, 0]
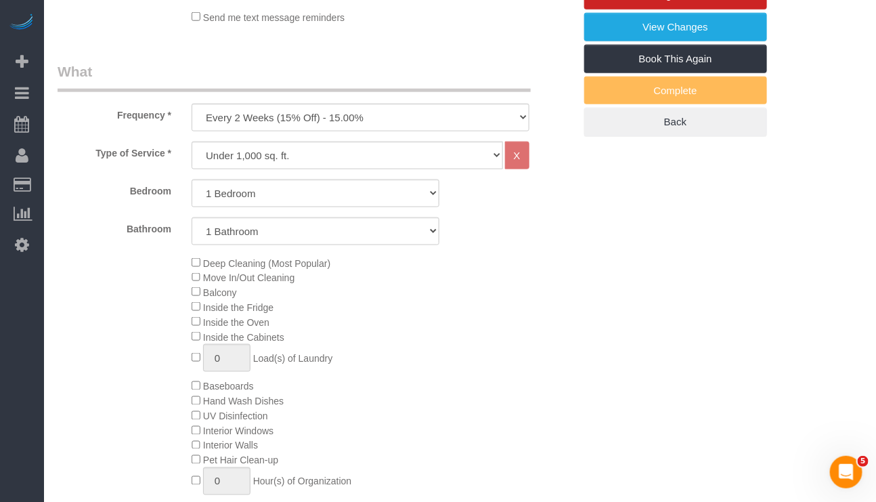
click at [496, 416] on div "Deep Cleaning (Most Popular) Move In/Out Cleaning Balcony Inside the Fridge Ins…" at bounding box center [382, 386] width 402 height 262
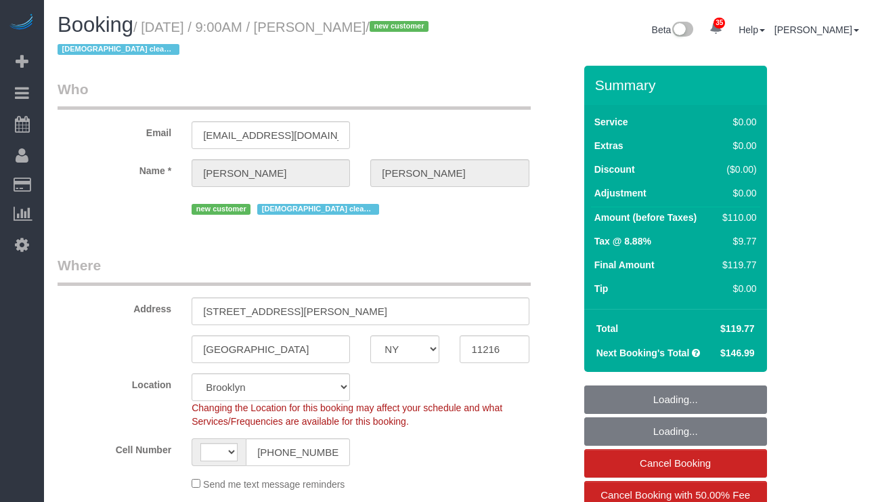
select select "NY"
select select "number:57"
select select "number:71"
select select "number:15"
select select "number:5"
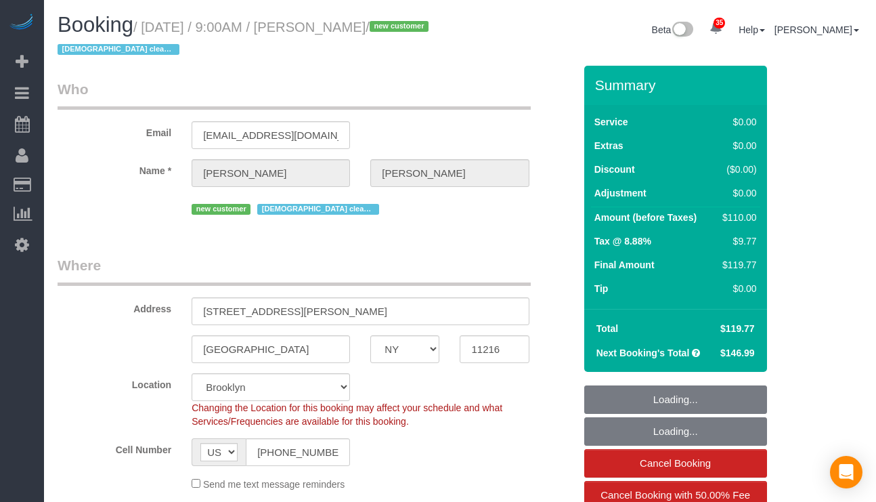
select select "string:[GEOGRAPHIC_DATA]"
select select "object:1117"
select select "string:stripe-pm_1SEC6T4VGloSiKo7tCGDm4BU"
select select "spot1"
select select "object:1472"
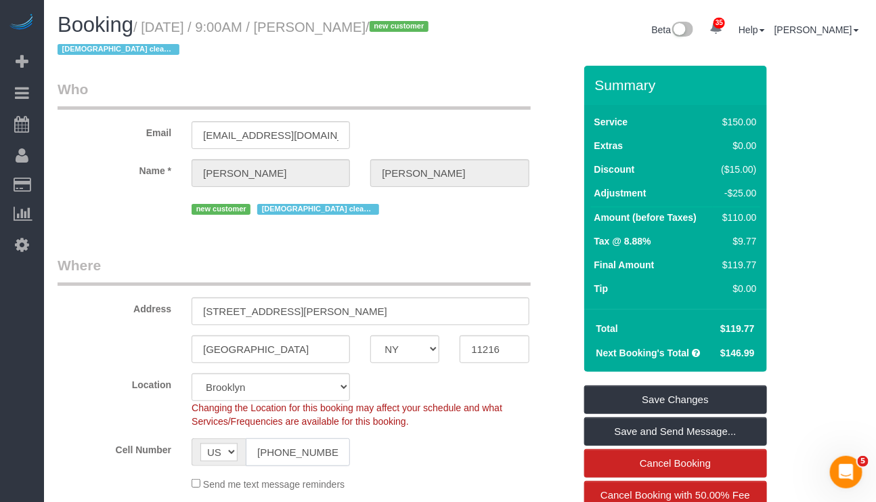
click at [321, 458] on input "(347) 748-3241" at bounding box center [298, 452] width 104 height 28
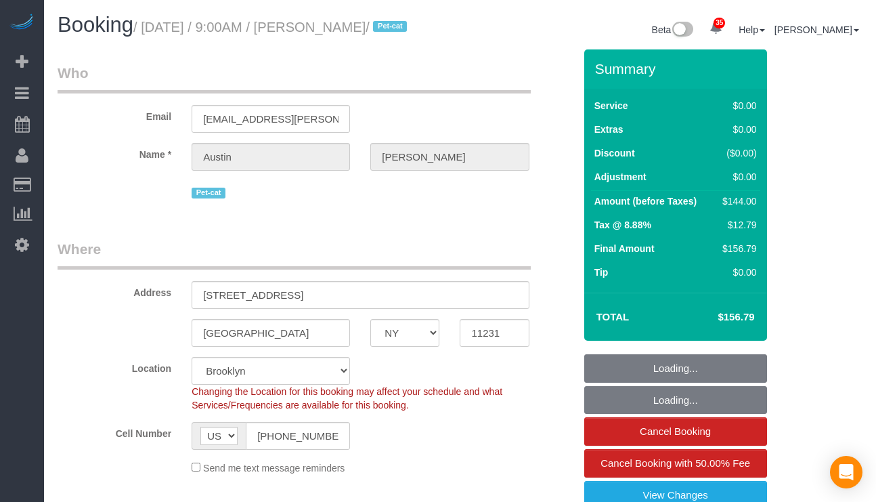
select select "NY"
select select "spot1"
select select "number:57"
select select "number:74"
select select "number:14"
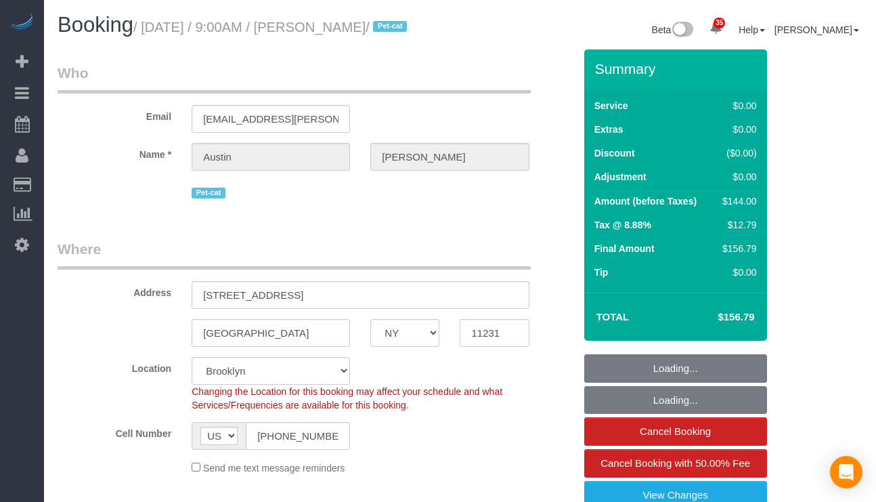
select select "number:7"
select select "1"
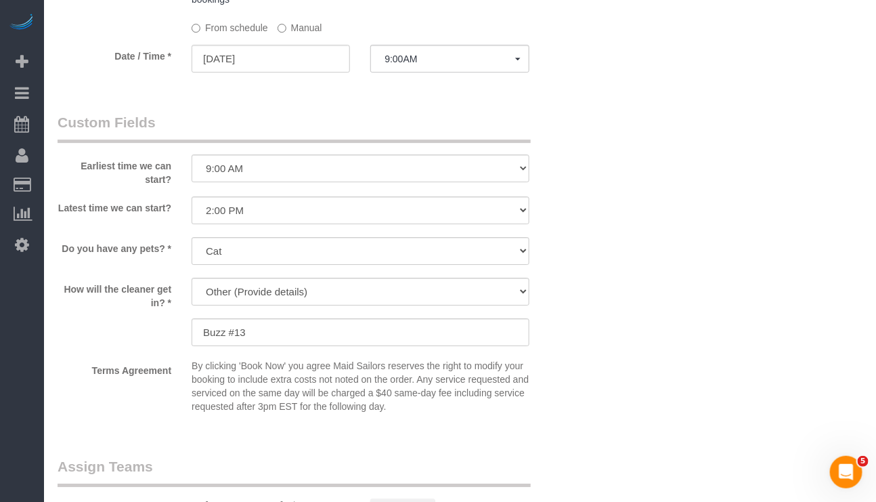
scroll to position [1523, 0]
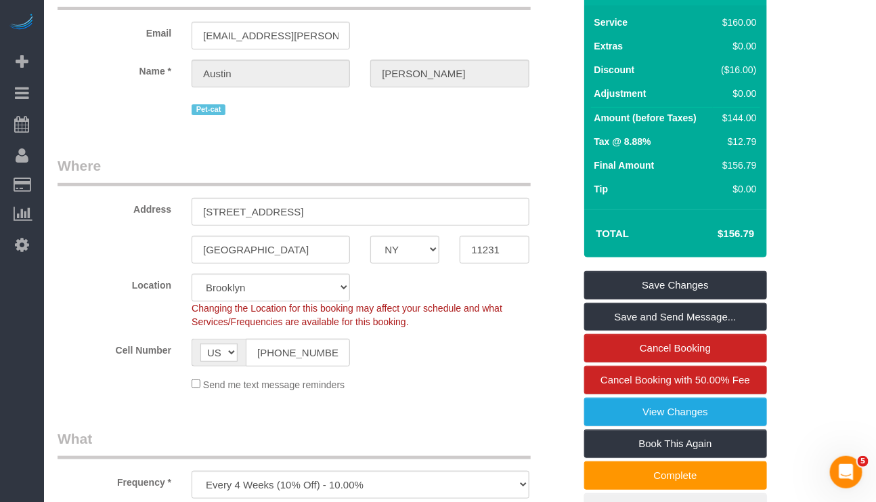
scroll to position [203, 0]
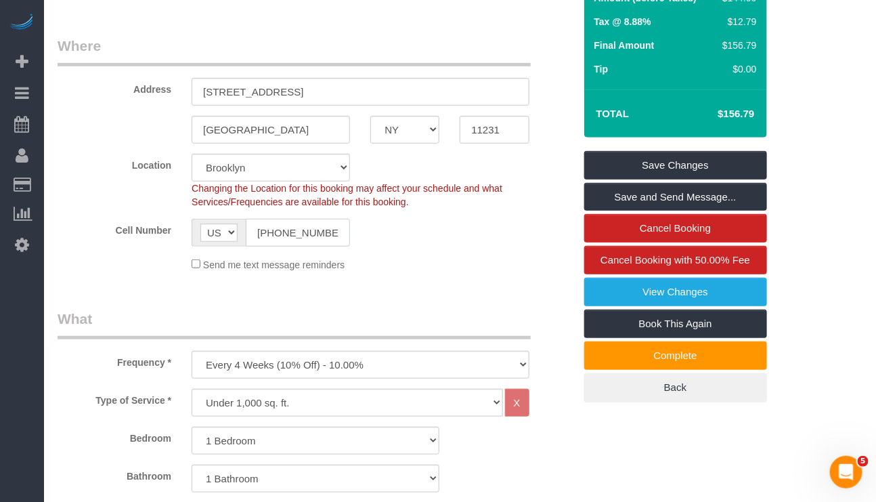
drag, startPoint x: 338, startPoint y: 255, endPoint x: 234, endPoint y: 250, distance: 104.4
click at [234, 246] on div "AF AL DZ AD AO AI AQ AG AR AM AW AU AT AZ BS BH BD BB BY BE BZ BJ BM BT BO BA B…" at bounding box center [271, 233] width 158 height 28
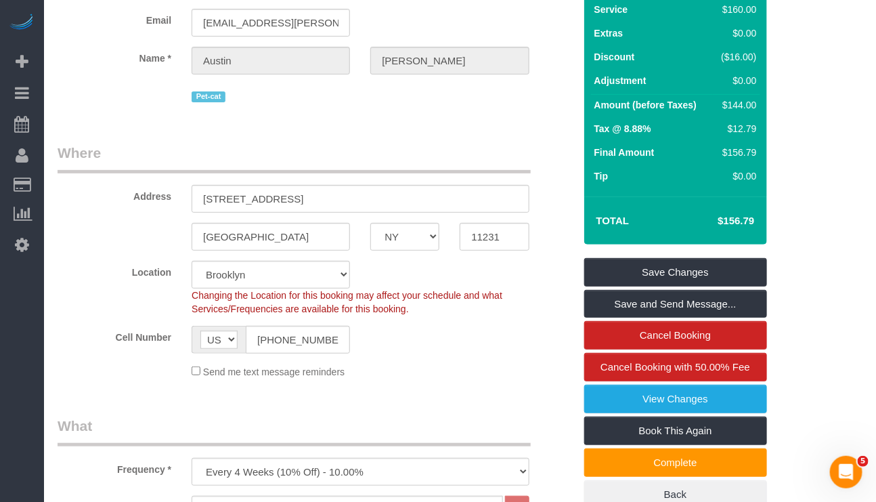
scroll to position [0, 0]
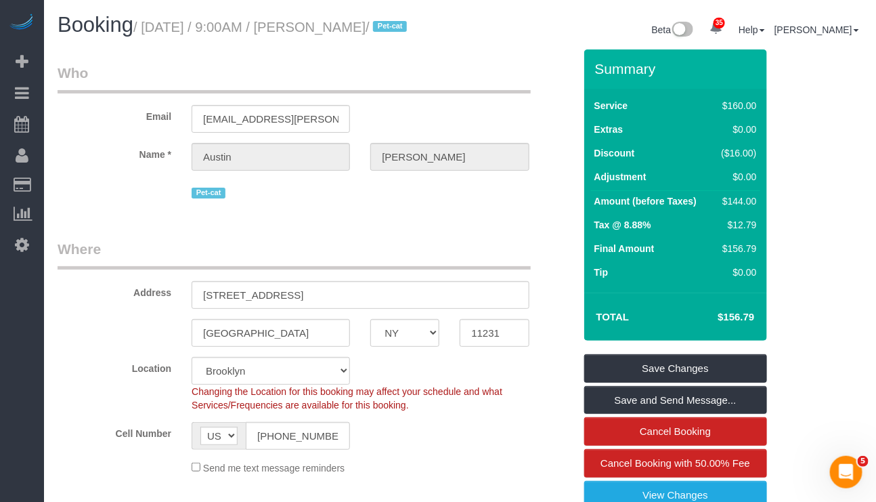
drag, startPoint x: 320, startPoint y: 26, endPoint x: 411, endPoint y: 25, distance: 91.4
click at [411, 25] on small "/ October 07, 2025 / 9:00AM / Austin Williams / Pet-cat" at bounding box center [272, 27] width 278 height 15
copy small "Austin Williams"
drag, startPoint x: 331, startPoint y: 455, endPoint x: 173, endPoint y: 437, distance: 159.5
click at [173, 437] on sui-booking-location "Location Manhattan Austin Boston Bronx Brooklyn Charlotte Denver New Jersey Por…" at bounding box center [316, 416] width 517 height 118
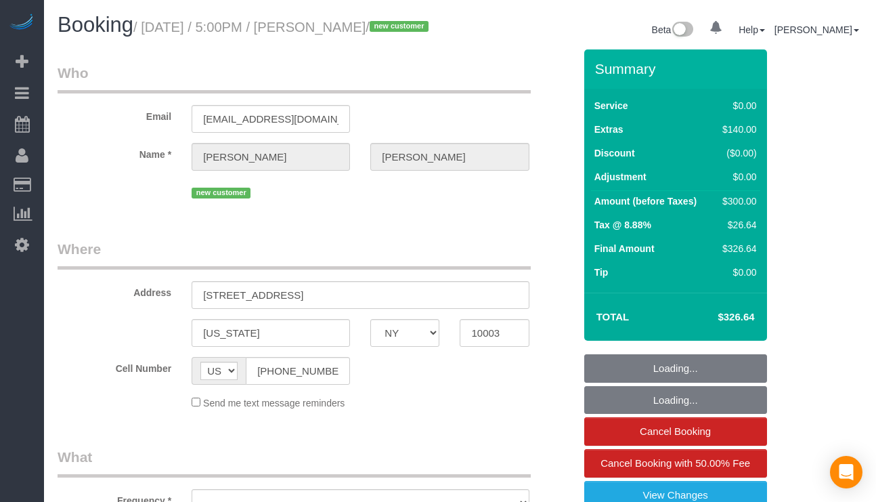
select select "NY"
select select "object:1063"
select select "string:stripe-pm_1SFXjp4VGloSiKo77DqSVT6n"
select select "1"
select select "number:58"
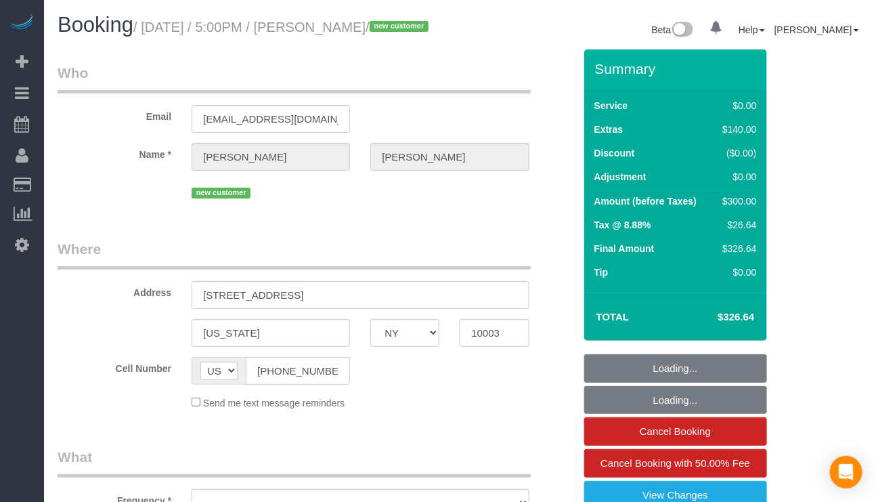
select select "number:79"
select select "number:15"
select select "number:5"
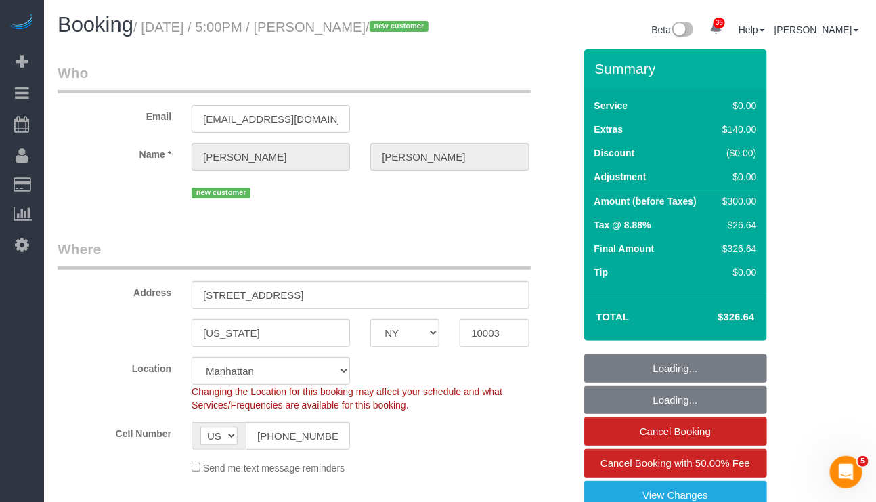
select select "spot1"
select select "1"
select select "object:1489"
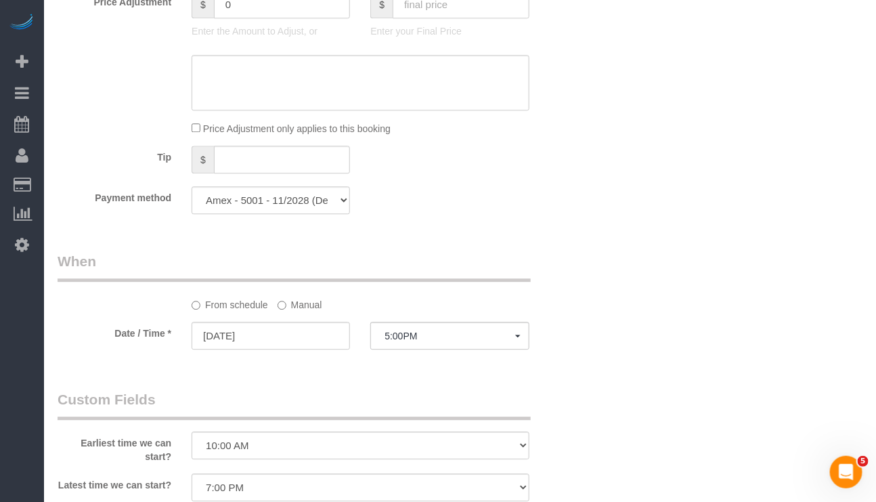
scroll to position [1117, 0]
click at [376, 213] on div "Payment method Amex - 5001 - 11/2028 (Default) Add Credit Card ─────────────── …" at bounding box center [315, 199] width 537 height 28
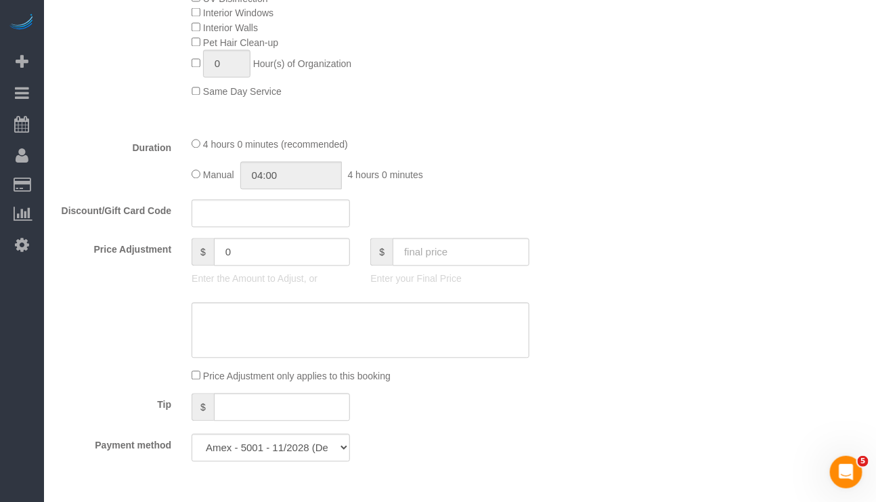
scroll to position [914, 0]
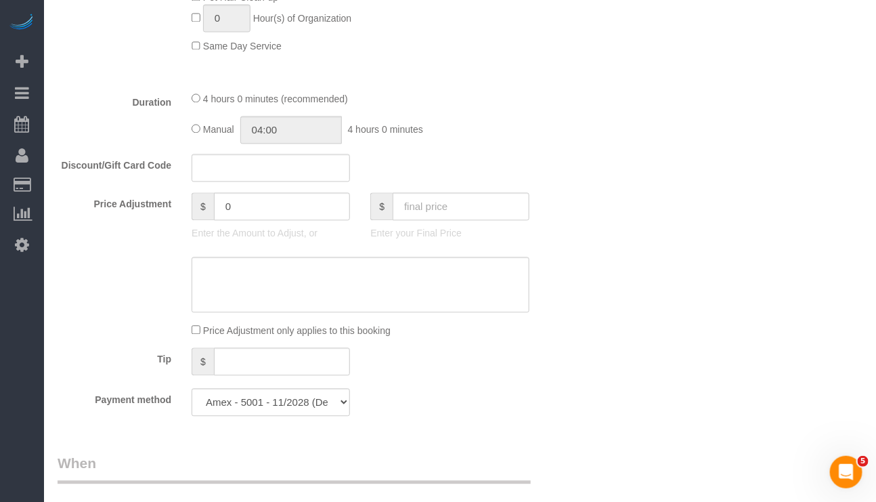
click at [485, 144] on div "Manual 04:00 4 hours 0 minutes" at bounding box center [360, 130] width 337 height 28
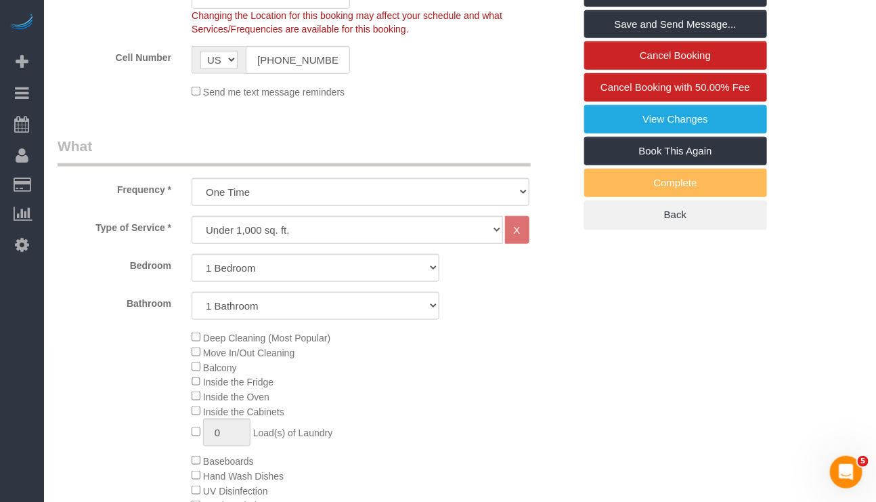
scroll to position [508, 0]
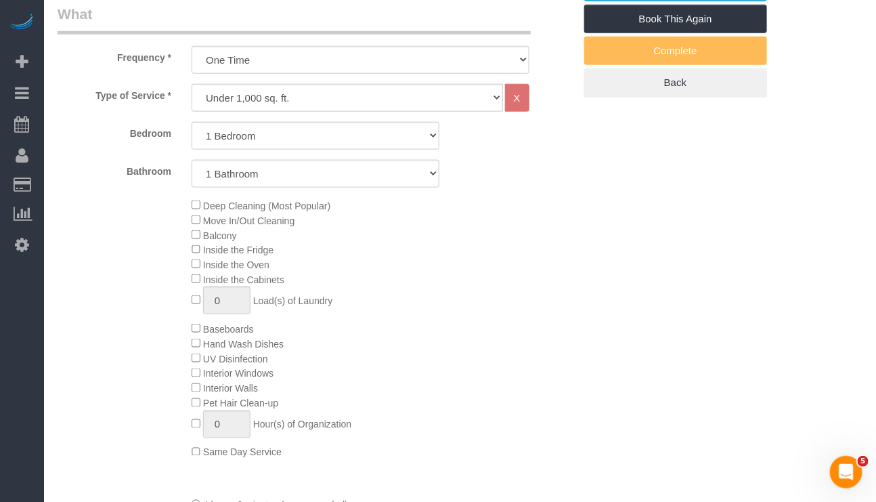
click at [452, 331] on div "Deep Cleaning (Most Popular) Move In/Out Cleaning Balcony Inside the Fridge Ins…" at bounding box center [382, 329] width 402 height 262
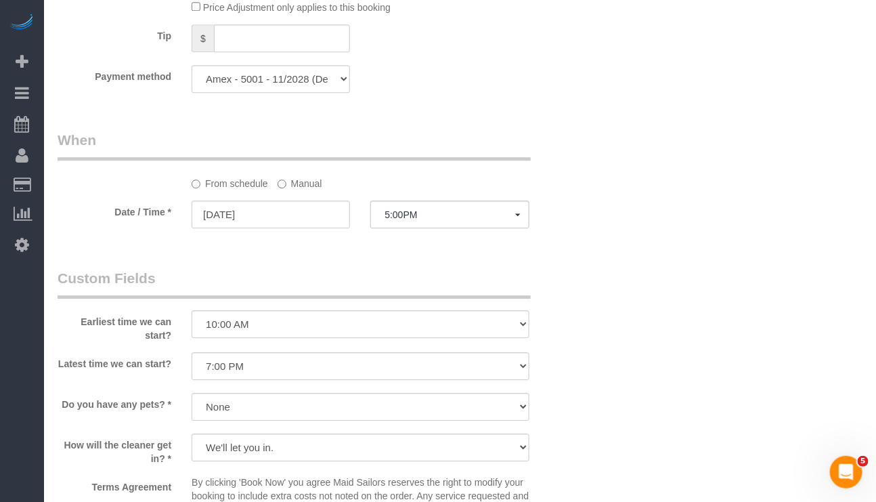
scroll to position [1320, 0]
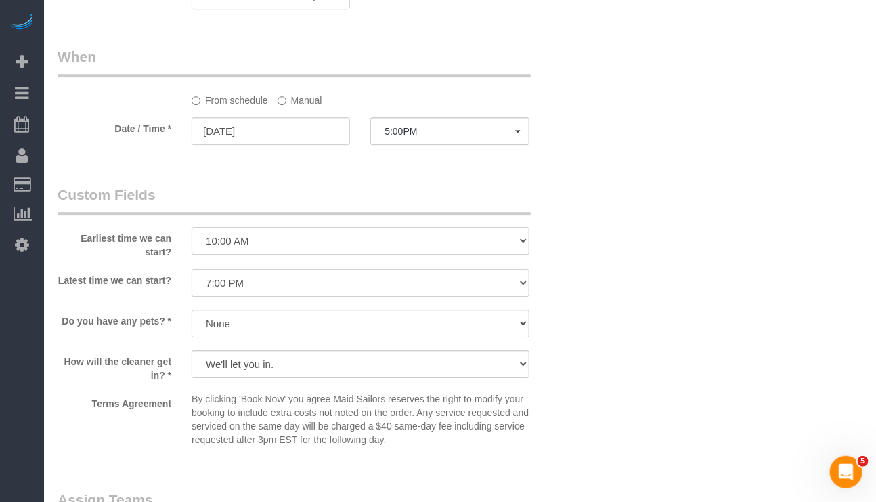
click at [299, 107] on label "Manual" at bounding box center [300, 98] width 45 height 18
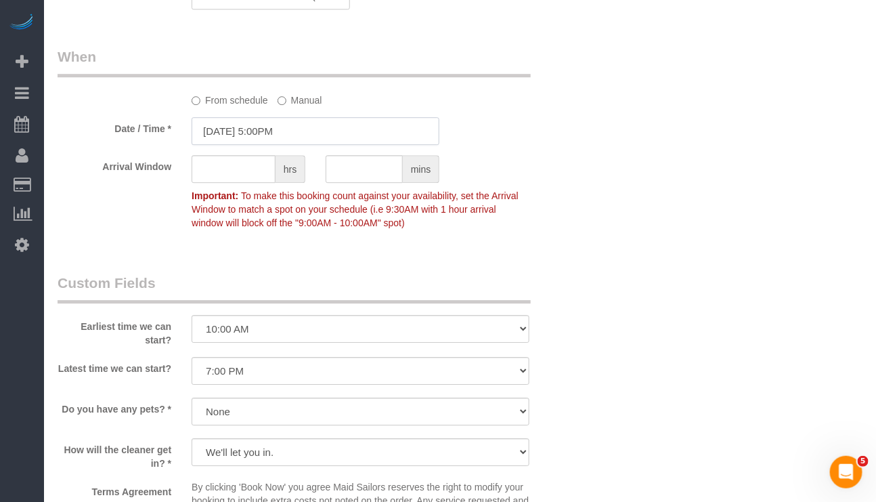
click at [295, 145] on input "10/07/2025 5:00PM" at bounding box center [316, 131] width 248 height 28
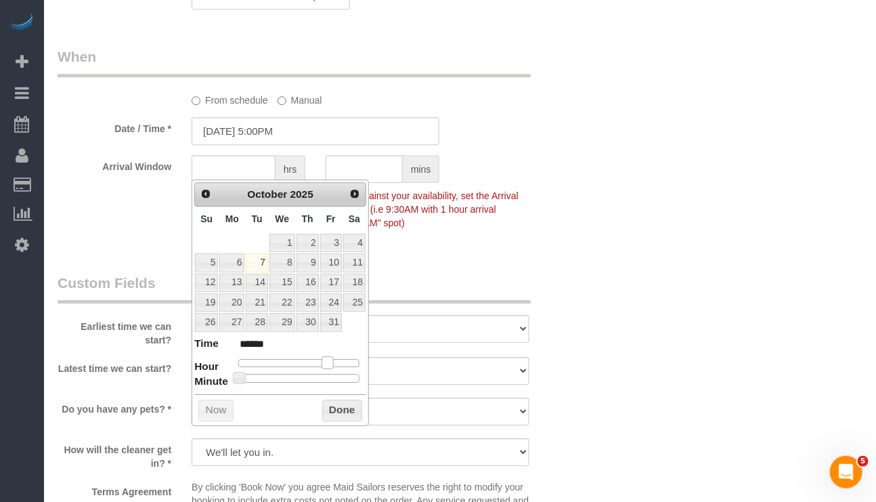
type input "10/07/2025 4:00PM"
type input "******"
type input "10/07/2025 3:00PM"
type input "******"
type input "10/07/2025 1:00PM"
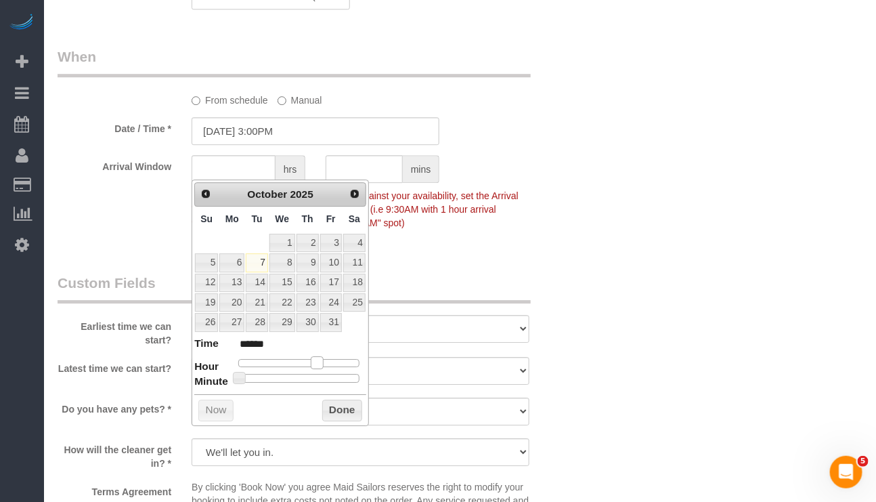
type input "******"
type input "10/07/2025 12:00PM"
type input "*******"
type input "10/07/2025 11:00AM"
type input "*******"
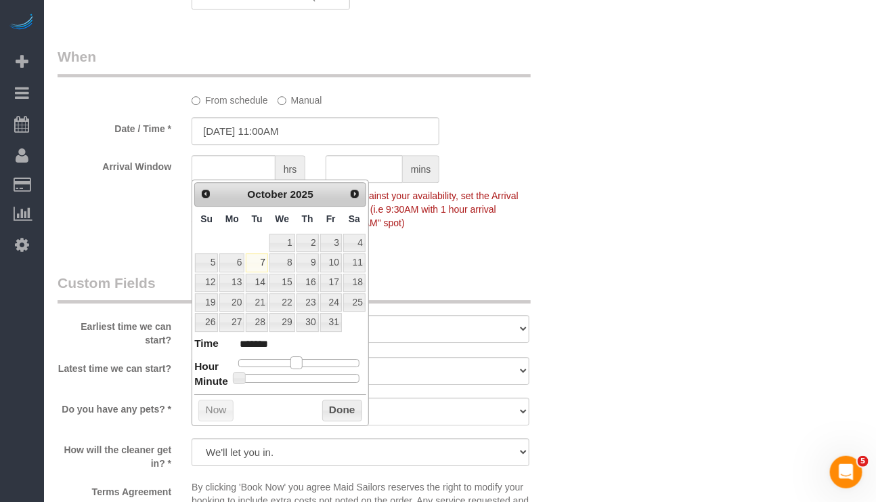
type input "10/07/2025 10:00AM"
type input "*******"
type input "10/07/2025 9:00AM"
type input "******"
type input "10/07/2025 10:00AM"
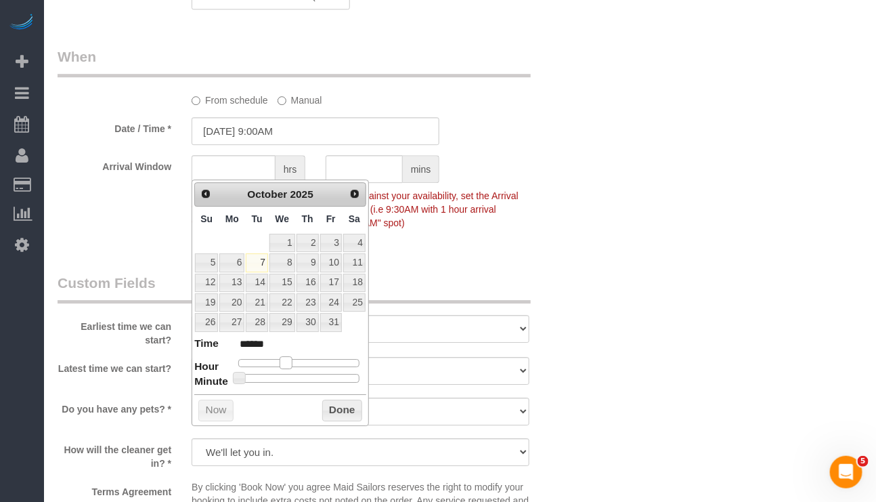
type input "*******"
drag, startPoint x: 329, startPoint y: 366, endPoint x: 295, endPoint y: 364, distance: 33.9
click at [295, 364] on span at bounding box center [291, 362] width 12 height 12
click at [351, 416] on button "Done" at bounding box center [342, 410] width 40 height 22
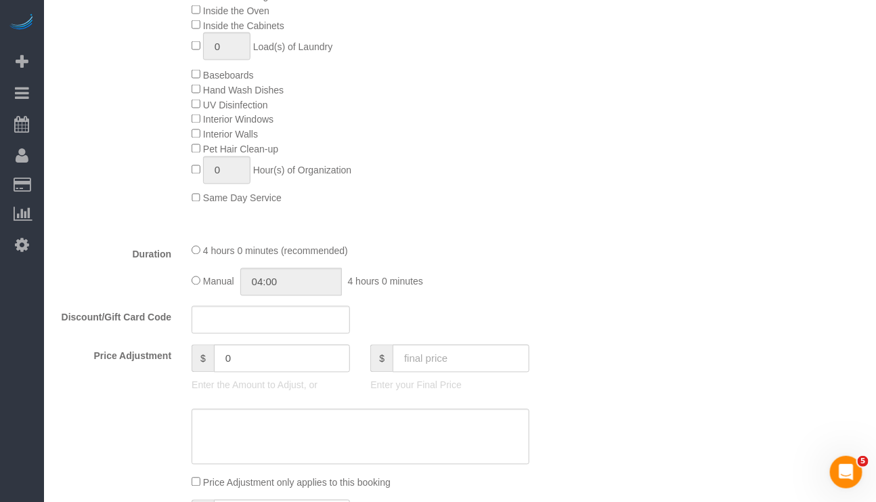
scroll to position [812, 0]
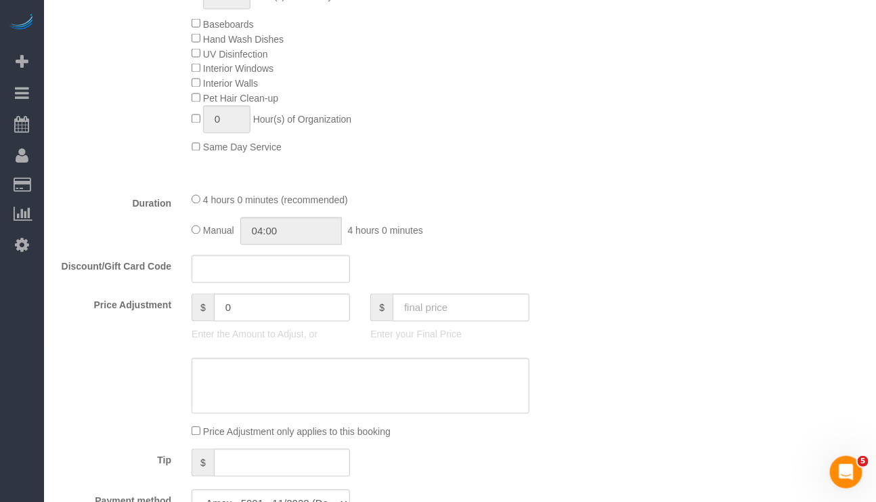
click at [305, 216] on fieldset "What Frequency * One Time Weekly (20% Off) - 20.00% Every 2 Weeks (15% Off) - 1…" at bounding box center [316, 113] width 517 height 828
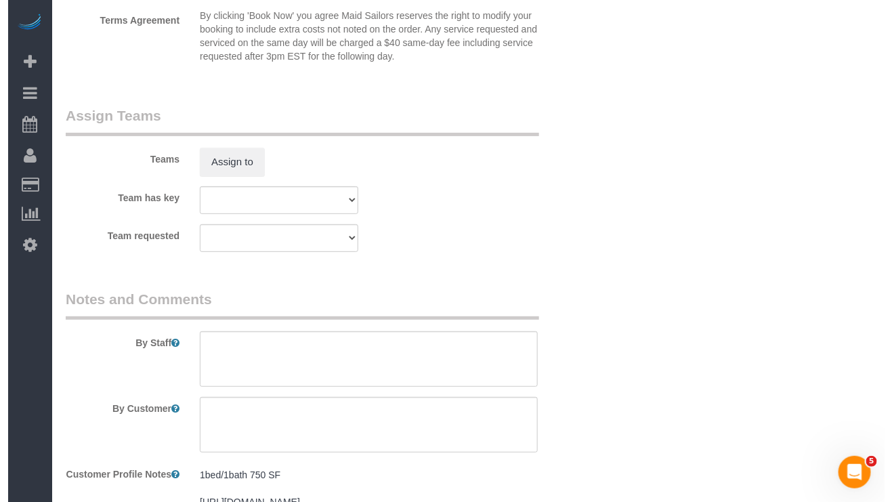
scroll to position [1828, 0]
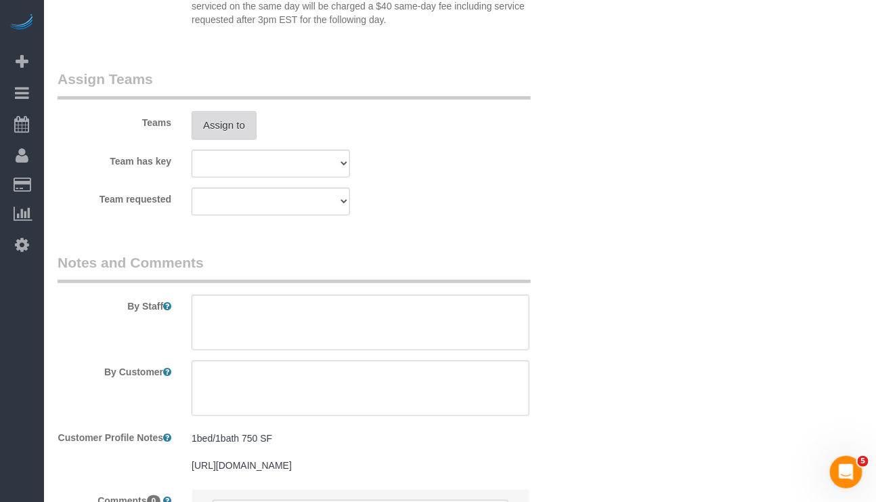
click at [226, 139] on button "Assign to" at bounding box center [224, 125] width 65 height 28
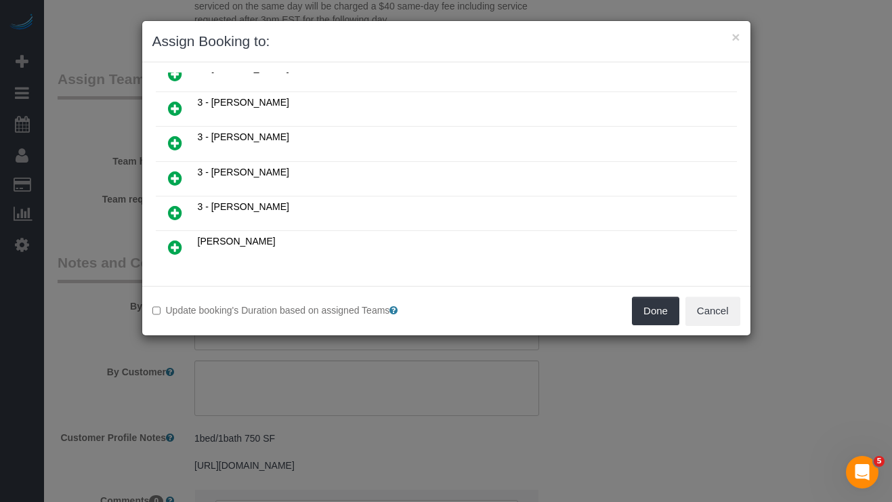
scroll to position [678, 0]
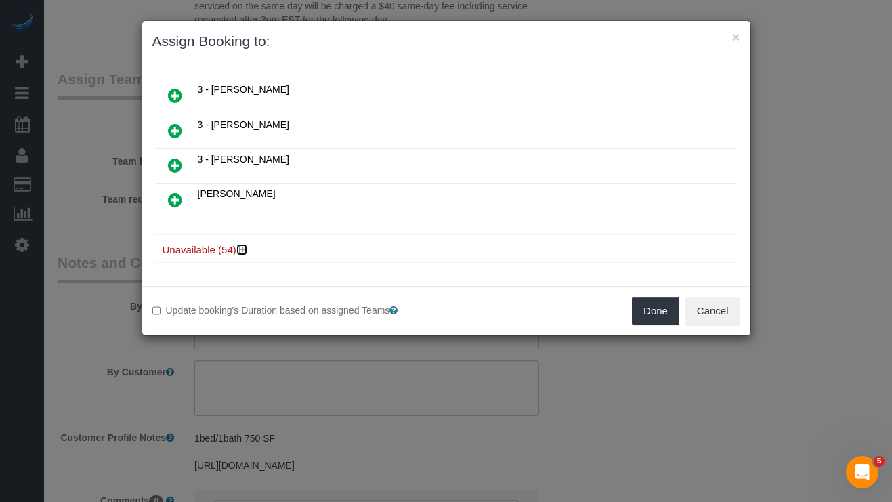
click at [242, 250] on icon at bounding box center [243, 249] width 8 height 10
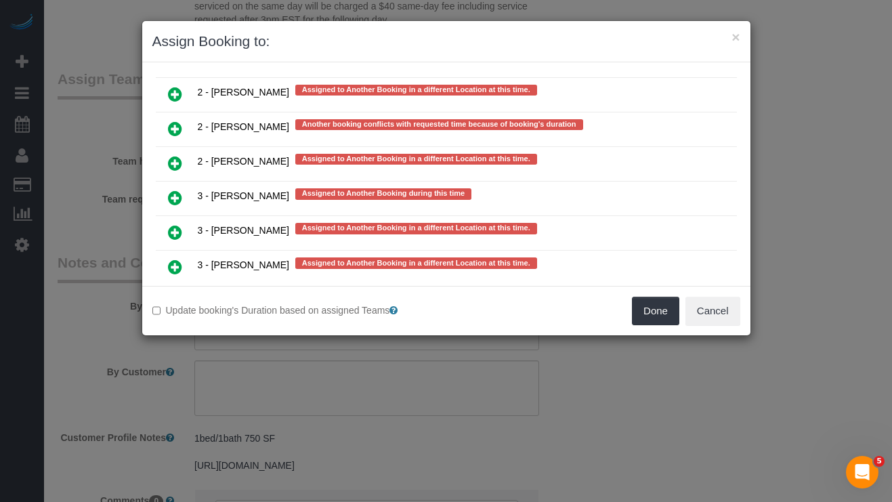
scroll to position [2405, 0]
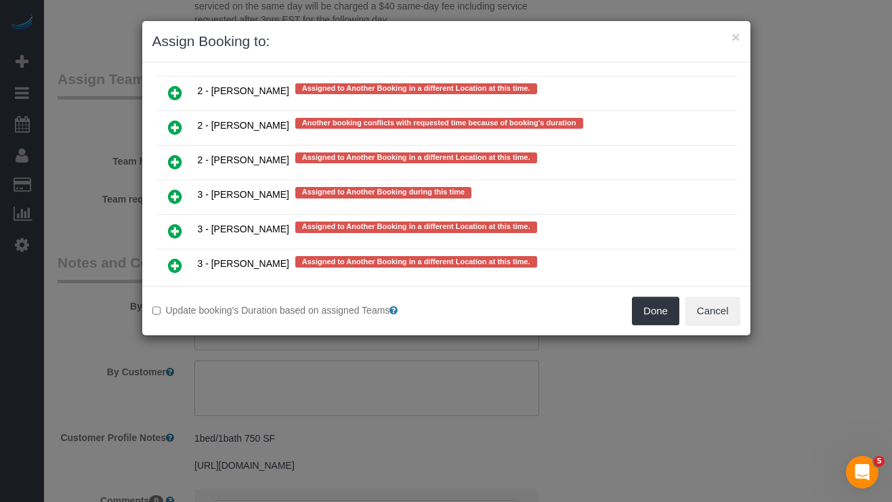
click at [173, 170] on icon at bounding box center [175, 162] width 14 height 16
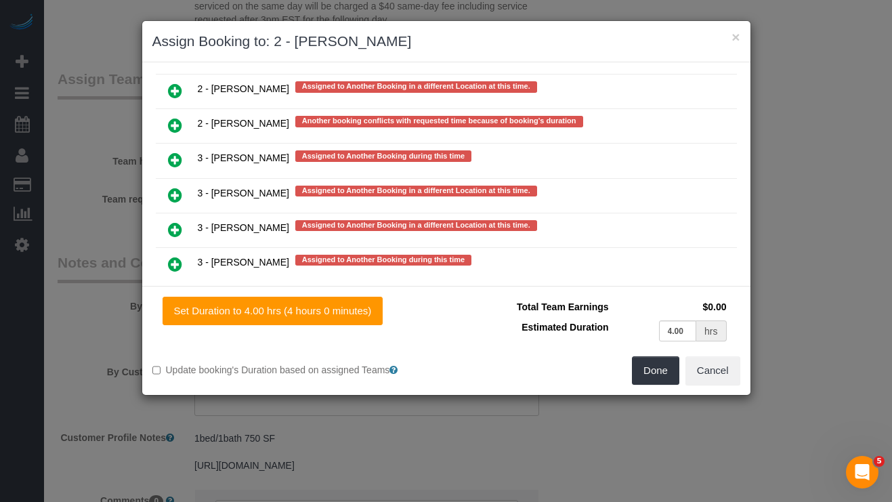
scroll to position [2545, 0]
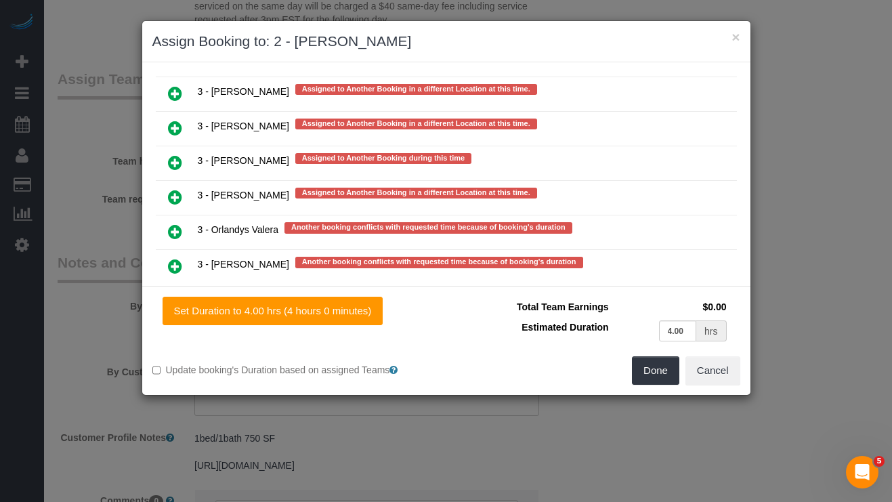
click at [179, 102] on icon at bounding box center [175, 93] width 14 height 16
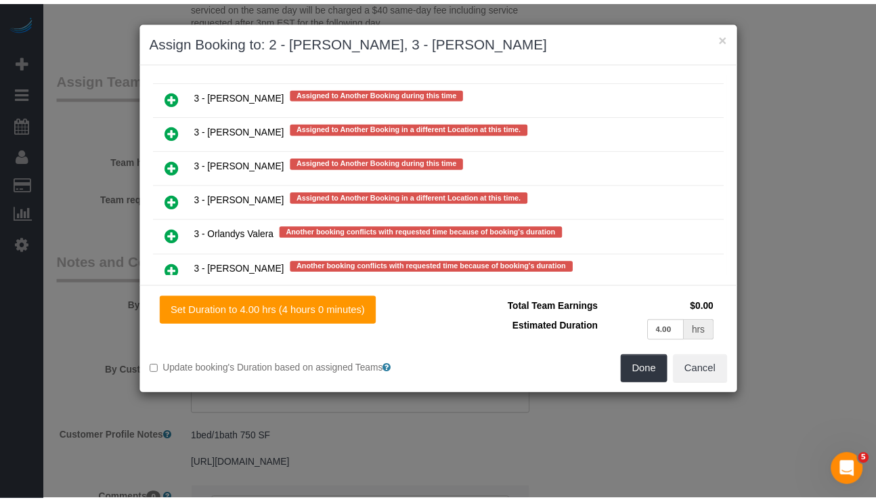
scroll to position [2586, 0]
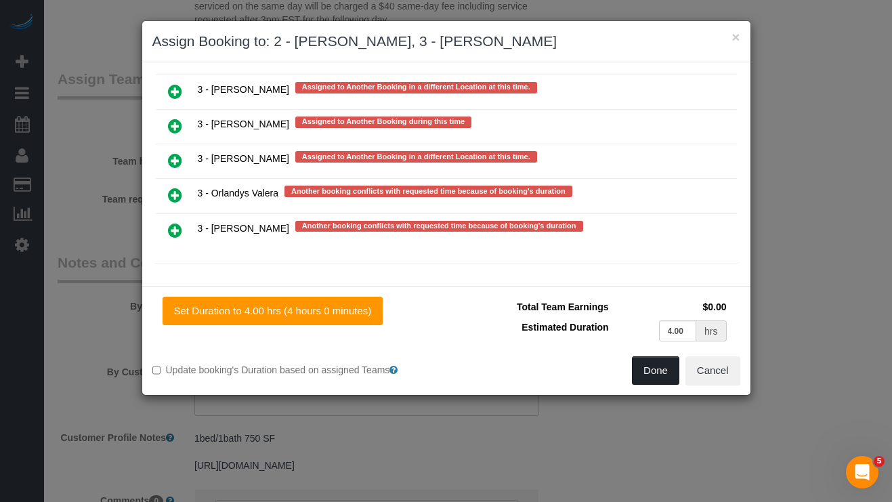
click at [644, 372] on button "Done" at bounding box center [655, 370] width 47 height 28
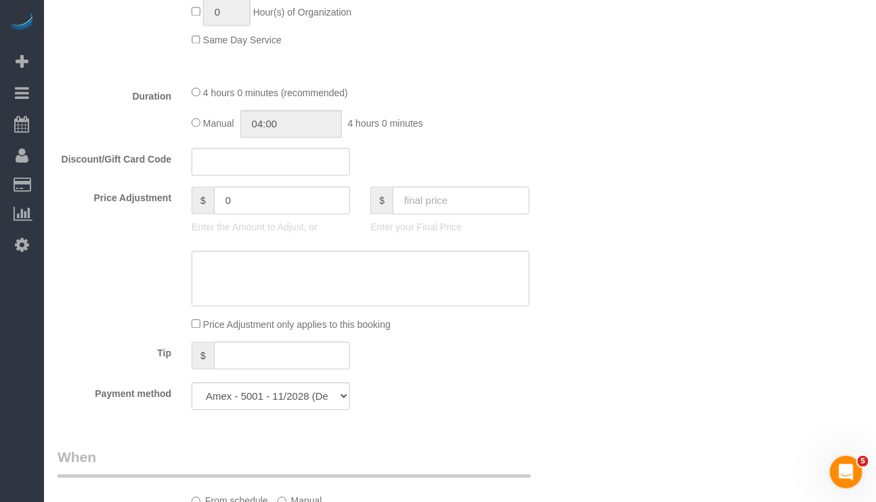
scroll to position [914, 0]
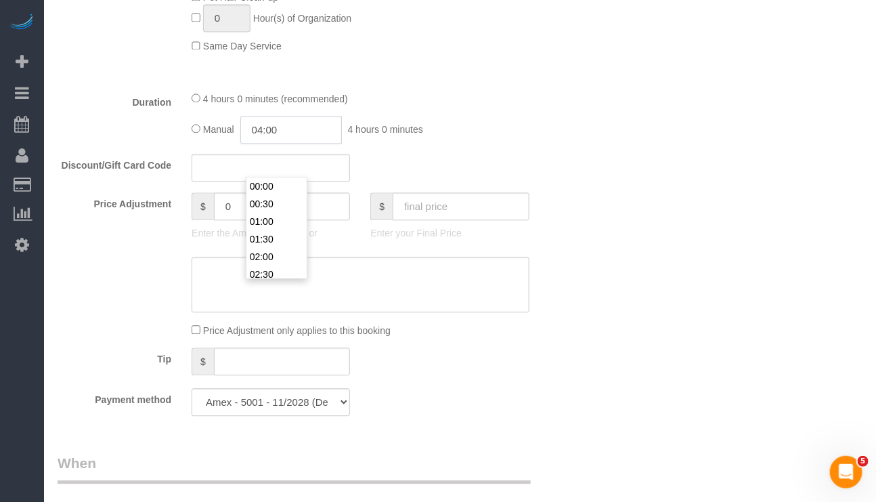
click at [269, 144] on input "04:00" at bounding box center [291, 130] width 102 height 28
type input "02:00"
click at [469, 179] on fieldset "What Frequency * One Time Weekly (20% Off) - 20.00% Every 2 Weeks (15% Off) - 1…" at bounding box center [316, 12] width 517 height 828
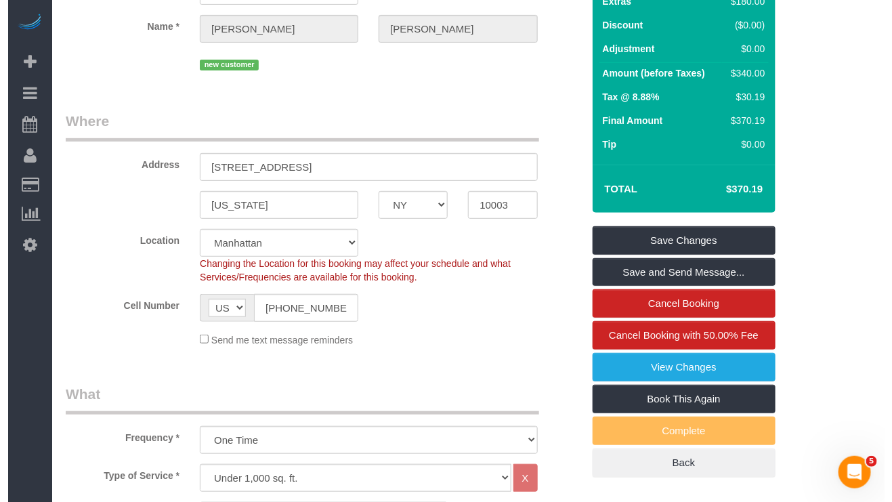
scroll to position [102, 0]
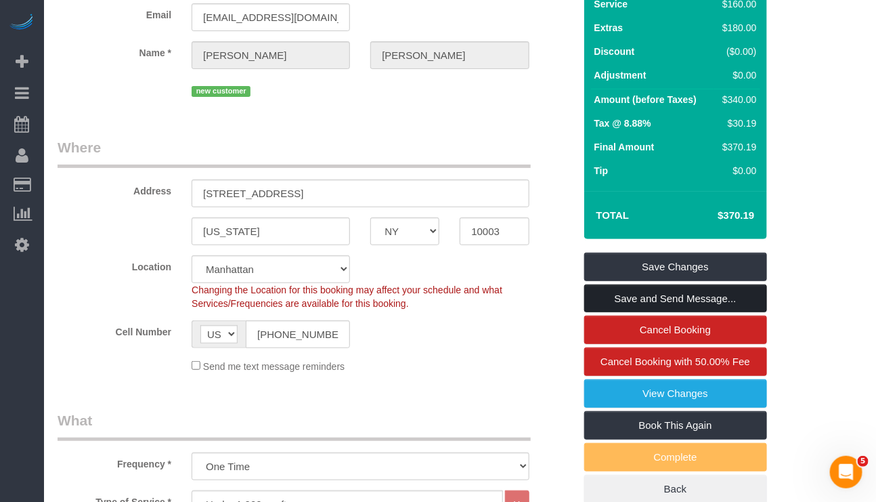
click at [641, 313] on link "Save and Send Message..." at bounding box center [675, 298] width 183 height 28
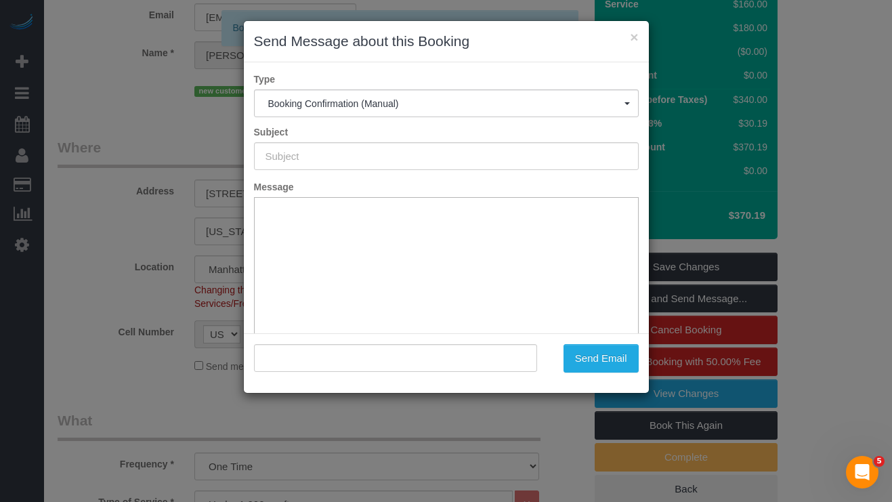
type input "Cleaning Confirmed for 10/07/2025 at 10:00am"
type input ""Ted Michaels" <tmichaels02@gmail.com>"
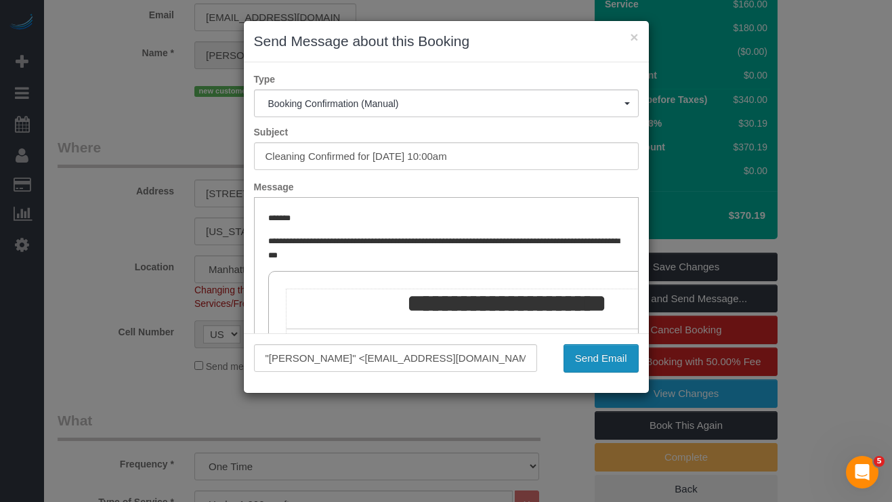
click at [576, 355] on button "Send Email" at bounding box center [600, 358] width 75 height 28
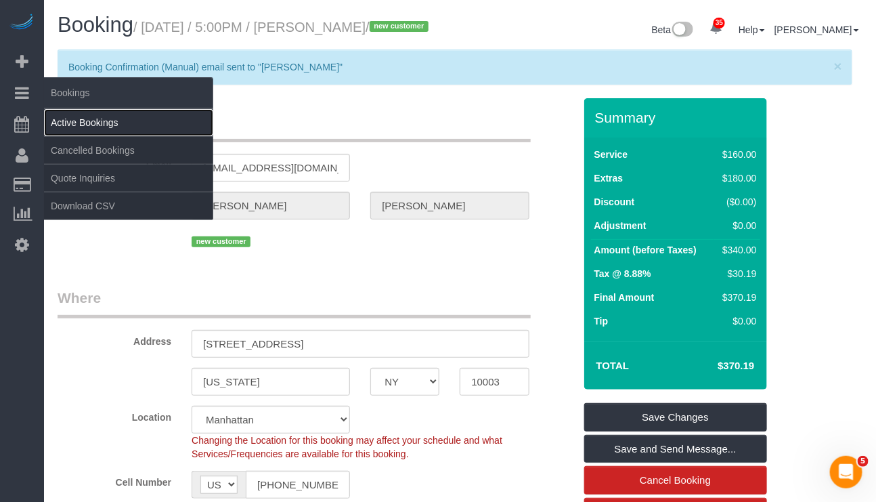
click at [82, 118] on link "Active Bookings" at bounding box center [128, 122] width 169 height 27
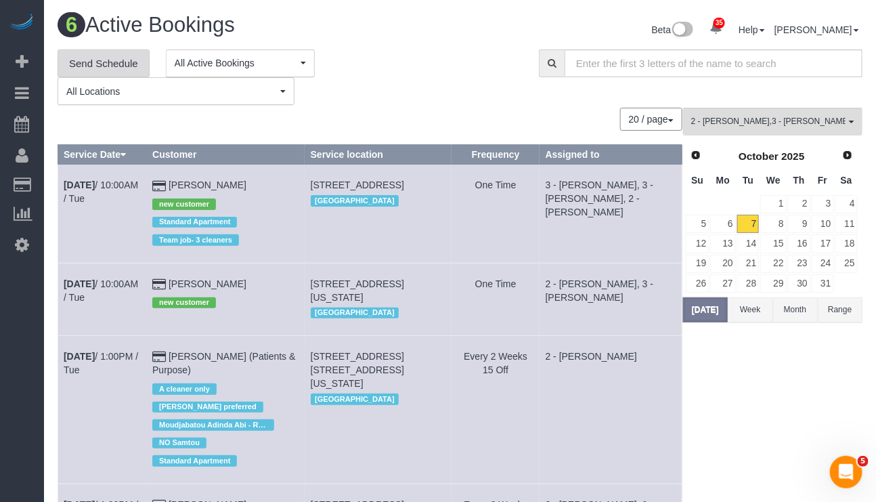
click at [127, 68] on link "Send Schedule" at bounding box center [104, 63] width 92 height 28
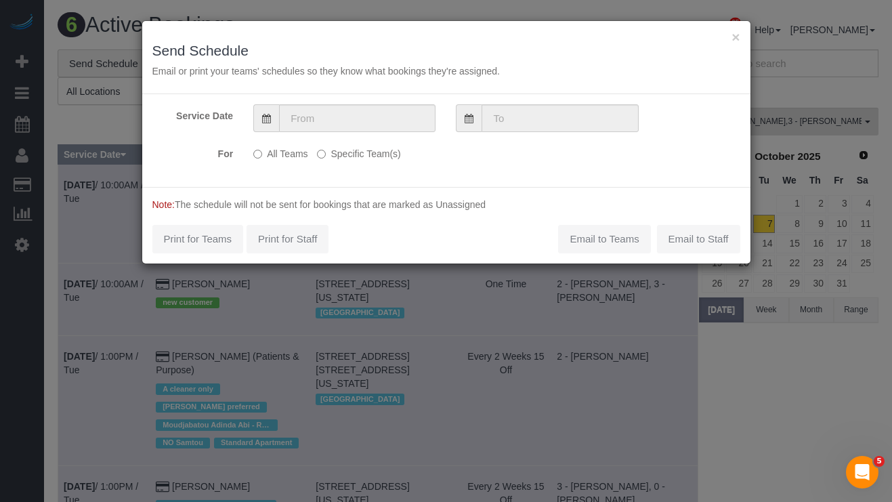
click at [354, 154] on label "Specific Team(s)" at bounding box center [358, 151] width 83 height 18
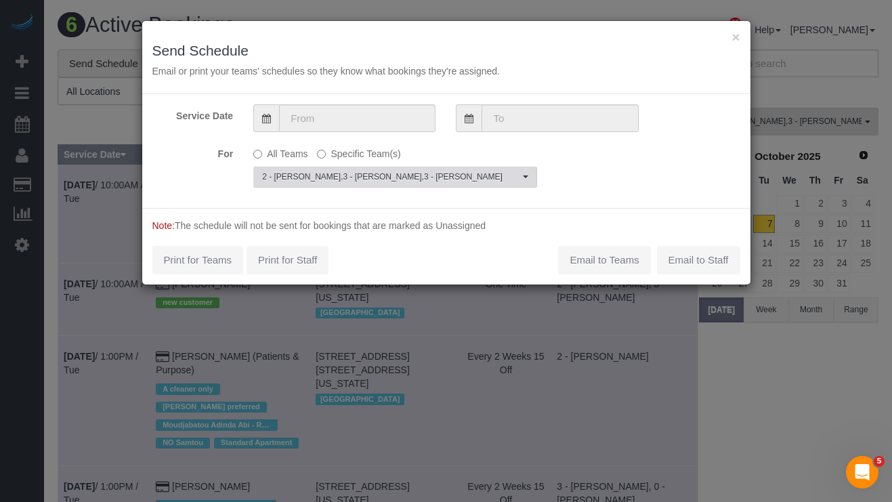
click at [397, 179] on span "2 - Milagros Ramirez , 3 - Geraldin Bastidas , 3 - Martha Chicaiza" at bounding box center [390, 177] width 257 height 12
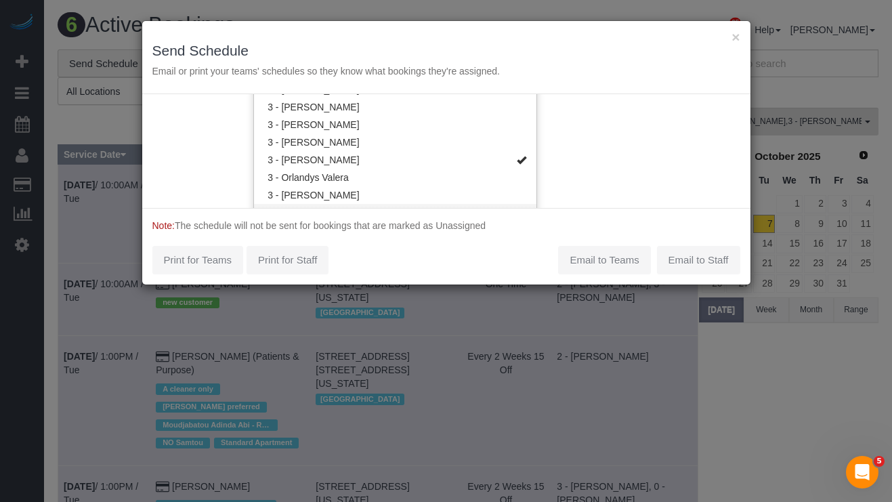
scroll to position [1098, 0]
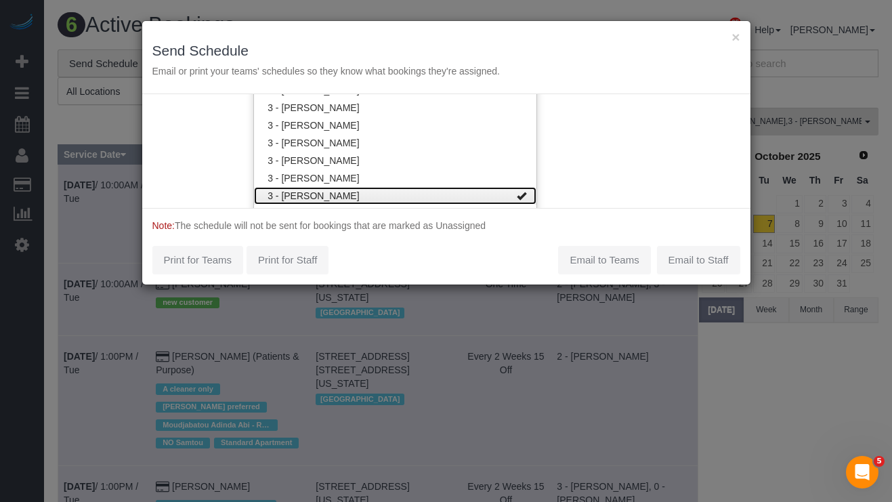
click at [487, 195] on link "3 - [PERSON_NAME]" at bounding box center [395, 196] width 282 height 18
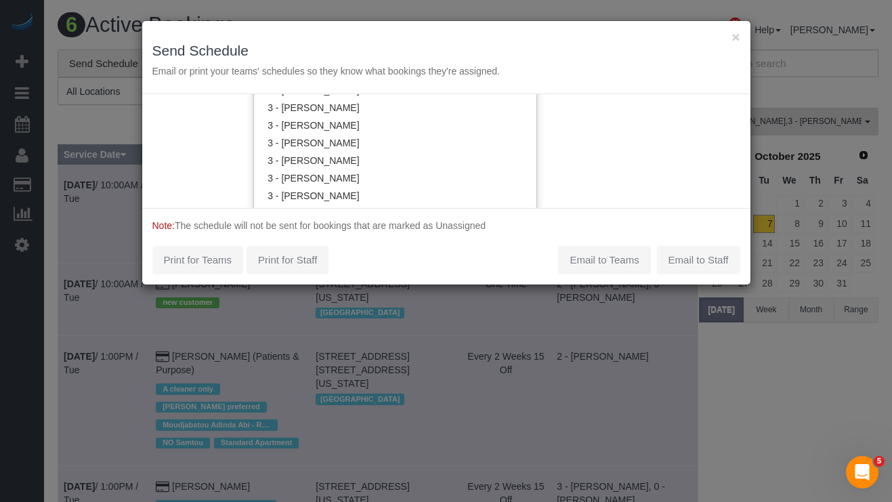
click at [616, 187] on div "Service Date For All Teams Specific Team(s) 2 - Milagros Ramirez , 3 - Geraldin…" at bounding box center [446, 151] width 608 height 114
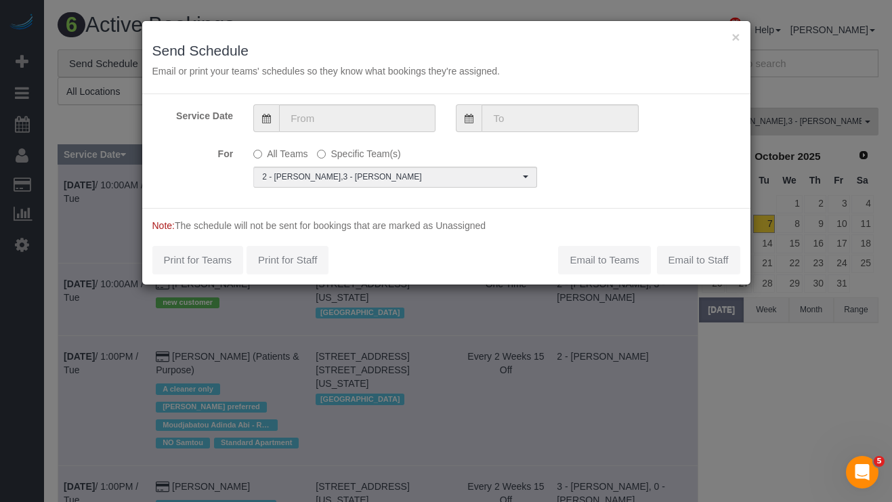
click at [604, 264] on div "Note: The schedule will not be sent for bookings that are marked as Unassigned …" at bounding box center [446, 246] width 608 height 77
drag, startPoint x: 604, startPoint y: 263, endPoint x: 320, endPoint y: 191, distance: 293.3
click at [321, 206] on form "Service Date For All Teams Specific Team(s) 2 - Milagros Ramirez , 3 - Geraldin…" at bounding box center [446, 189] width 608 height 190
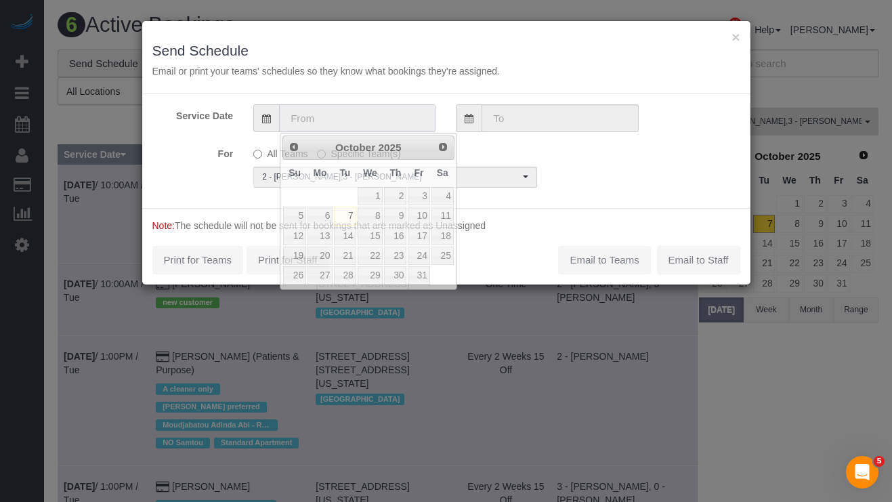
click at [329, 123] on input "text" at bounding box center [357, 118] width 156 height 28
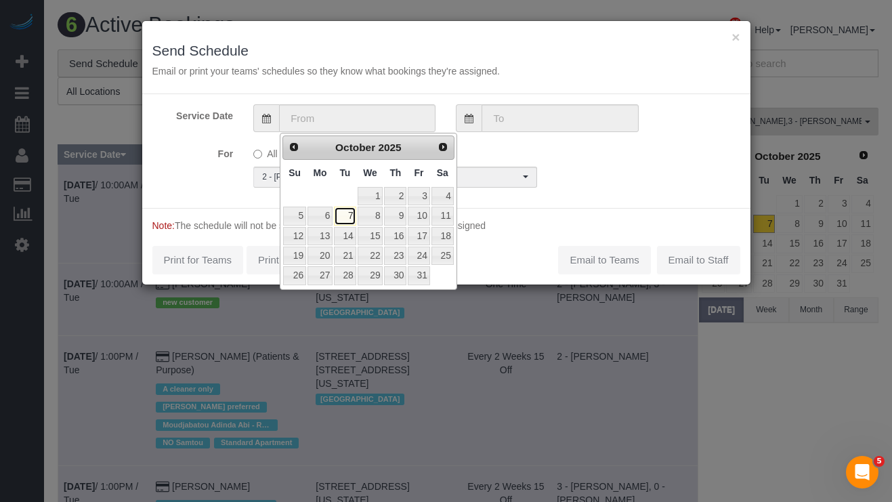
click at [342, 216] on link "7" at bounding box center [345, 216] width 22 height 18
type input "[DATE]"
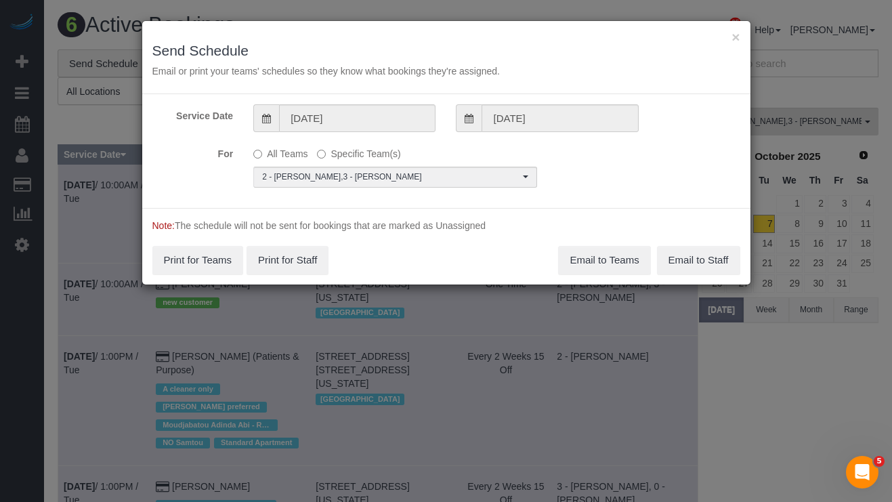
click at [581, 165] on div "For All Teams Specific Team(s) 2 - Milagros Ramirez , 3 - Geraldin Bastidas Cho…" at bounding box center [446, 164] width 608 height 45
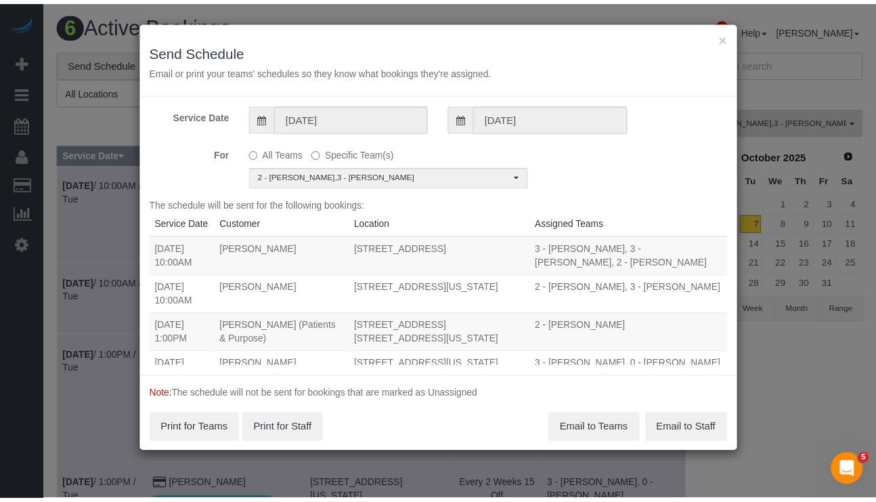
scroll to position [74, 0]
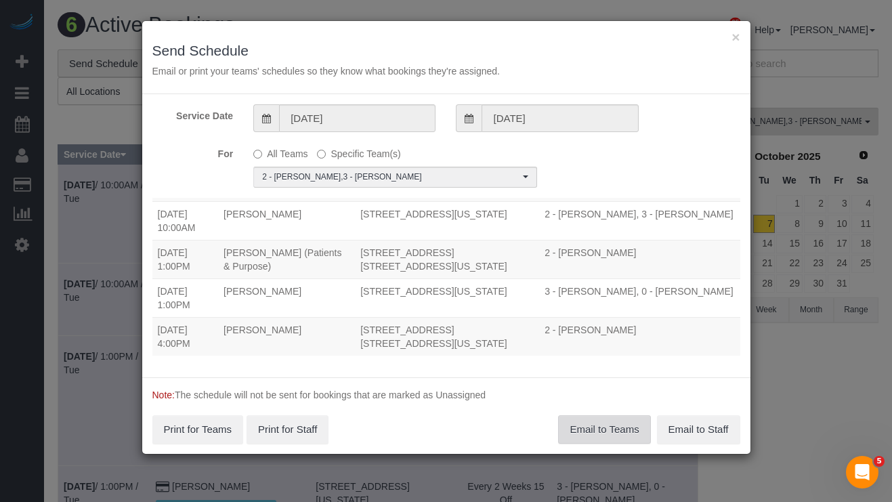
click at [575, 427] on button "Email to Teams" at bounding box center [604, 429] width 92 height 28
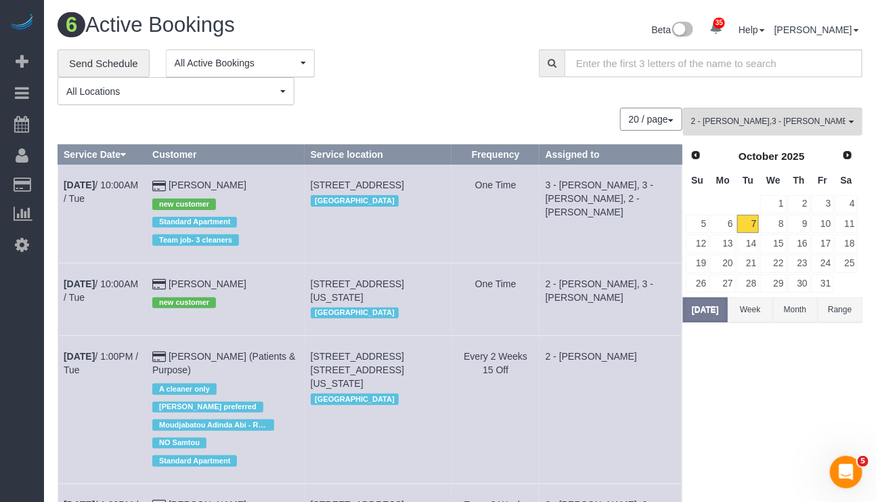
click at [529, 406] on td "Every 2 Weeks 15 Off" at bounding box center [496, 410] width 88 height 148
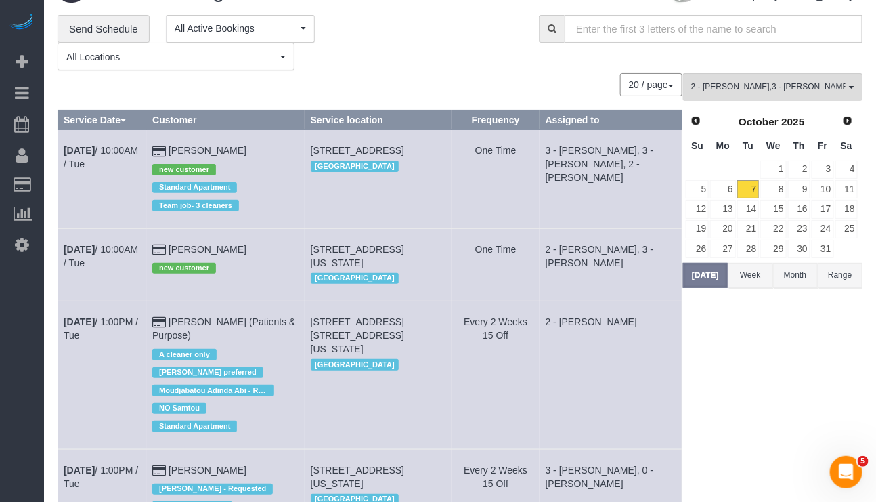
scroll to position [0, 0]
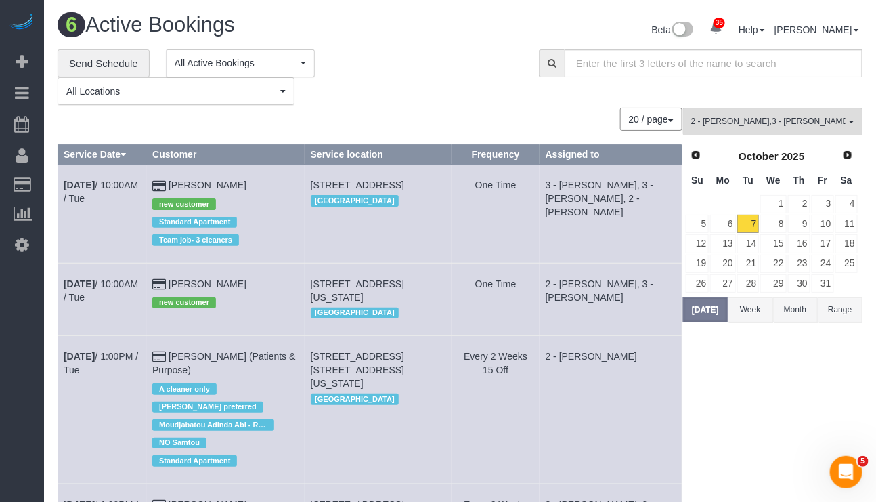
click at [724, 427] on div "2 - Milagros Ramirez , 3 - Geraldin Bastidas , 3 - Martha Chicaiza All Teams Re…" at bounding box center [772, 480] width 179 height 745
drag, startPoint x: 722, startPoint y: 453, endPoint x: 725, endPoint y: 418, distance: 34.7
click at [722, 453] on div "2 - Milagros Ramirez , 3 - Geraldin Bastidas , 3 - Martha Chicaiza All Teams Re…" at bounding box center [772, 480] width 179 height 745
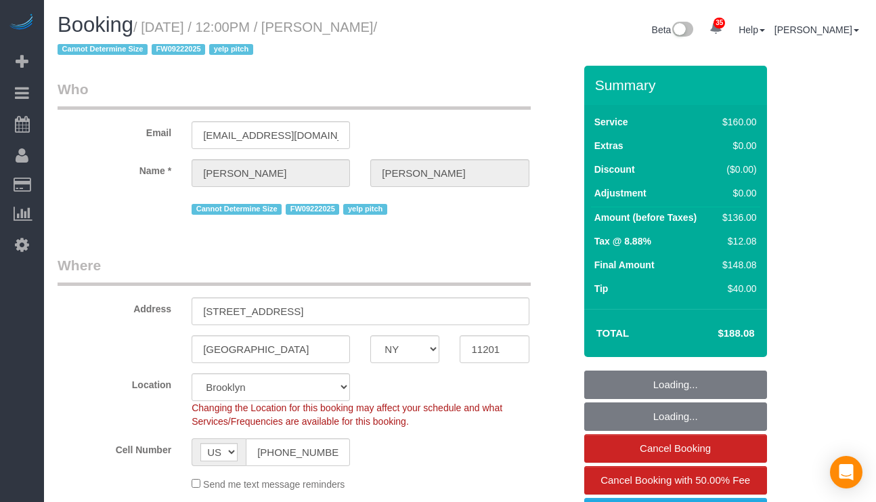
select select "NY"
select select "number:89"
select select "number:90"
select select "number:15"
select select "number:6"
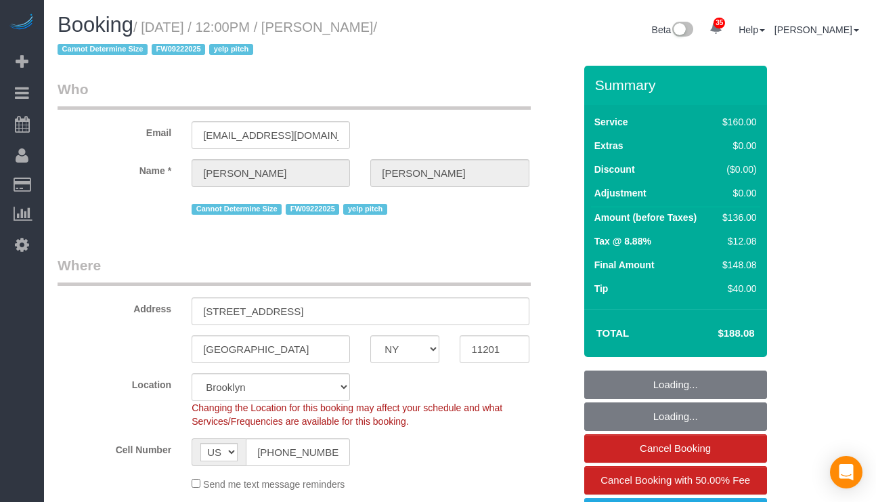
select select "object:1414"
select select "spot1"
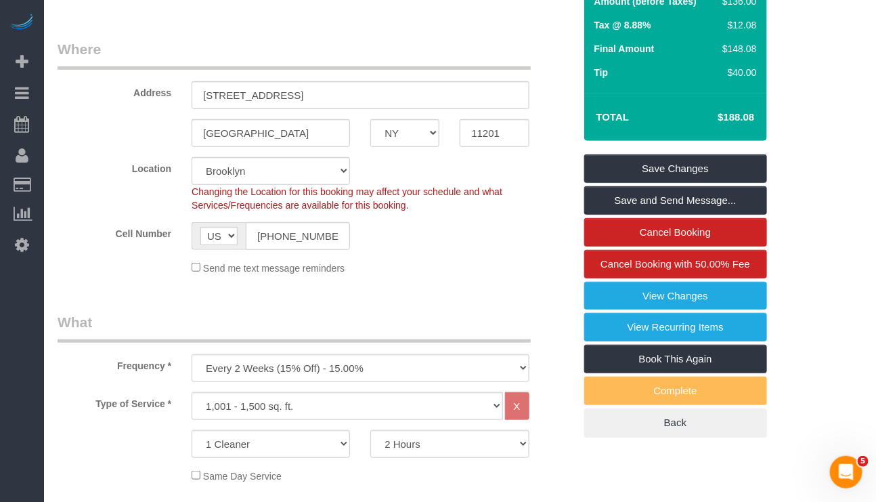
scroll to position [102, 0]
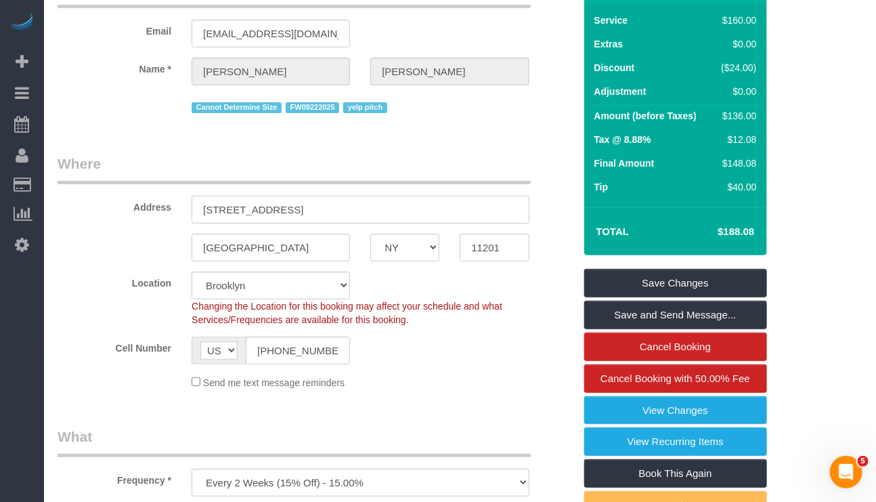
drag, startPoint x: 263, startPoint y: 207, endPoint x: 186, endPoint y: 207, distance: 77.2
click at [186, 207] on div "[STREET_ADDRESS]" at bounding box center [359, 210] width 357 height 28
click at [485, 255] on input "11201" at bounding box center [494, 248] width 69 height 28
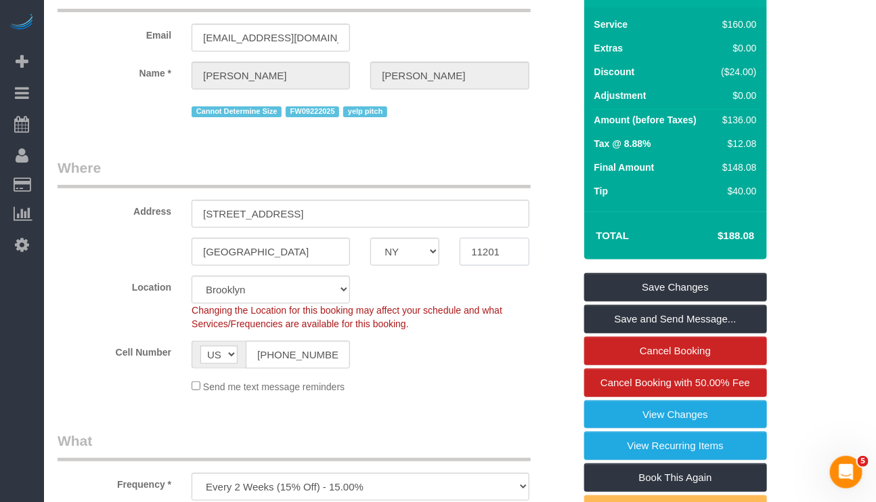
scroll to position [0, 0]
